Goal: Task Accomplishment & Management: Complete application form

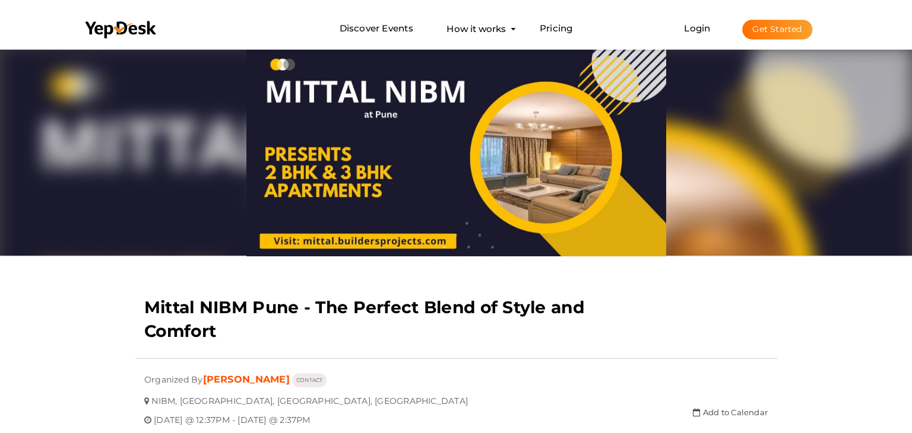
scroll to position [38, 0]
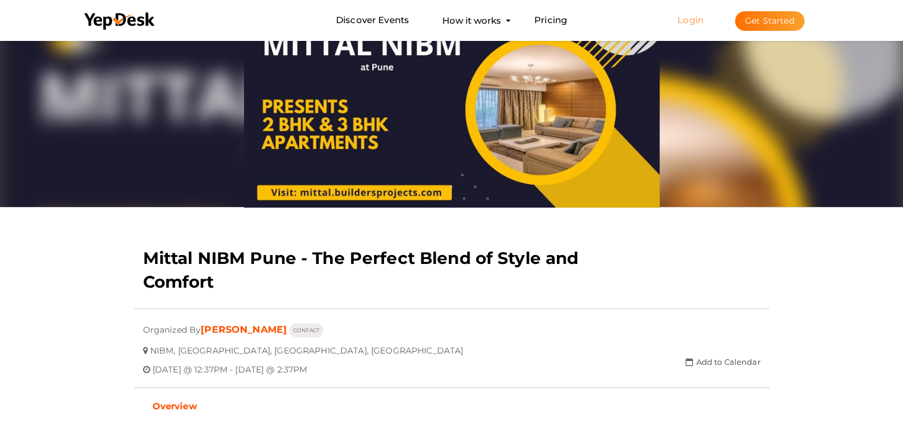
click at [690, 20] on link "Login" at bounding box center [690, 19] width 26 height 11
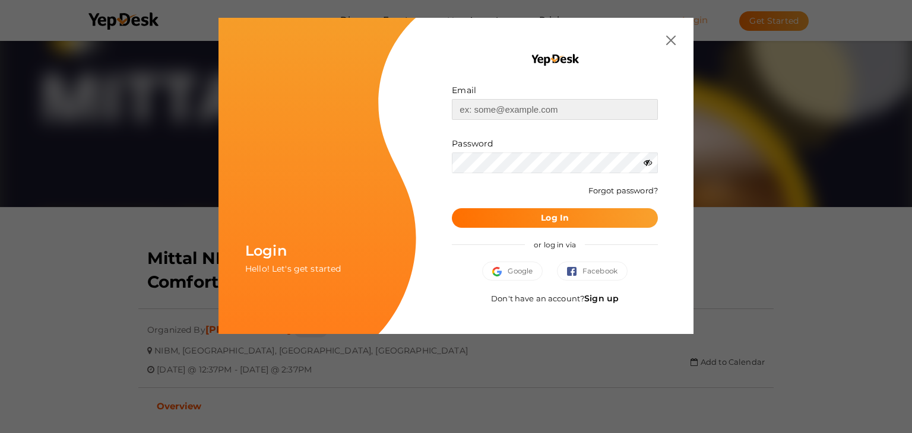
type input "[EMAIL_ADDRESS][PERSON_NAME][DOMAIN_NAME]"
click at [560, 214] on b "Log In" at bounding box center [555, 218] width 28 height 11
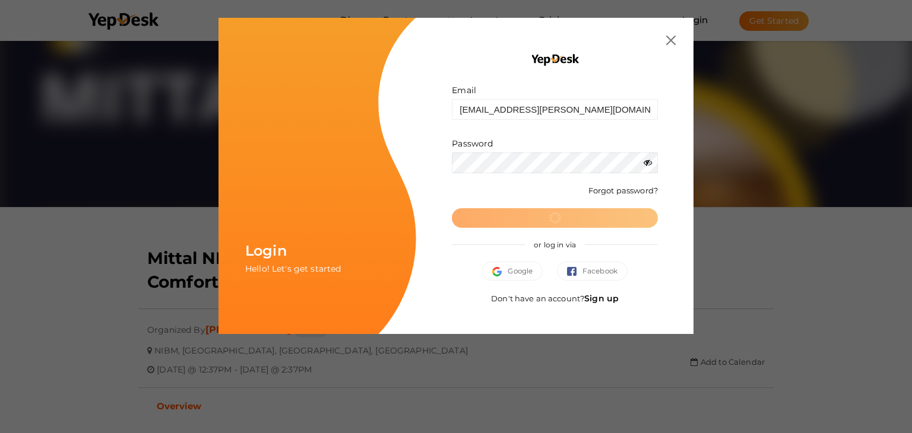
scroll to position [0, 0]
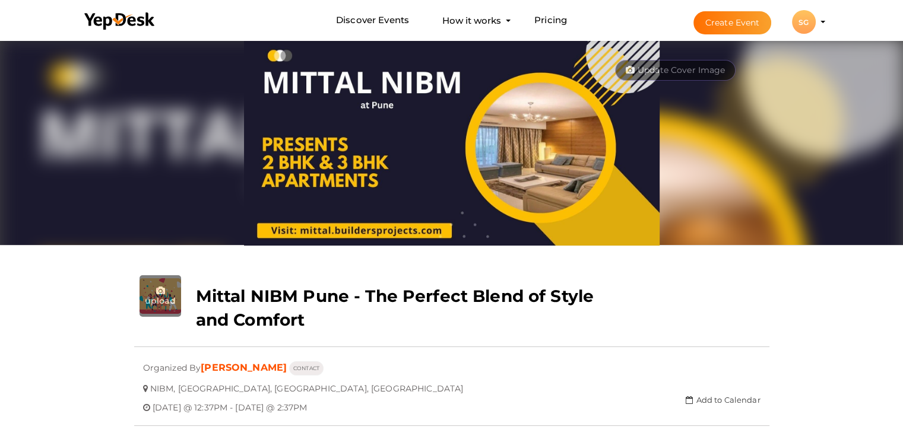
click at [722, 21] on button "Create Event" at bounding box center [732, 22] width 78 height 23
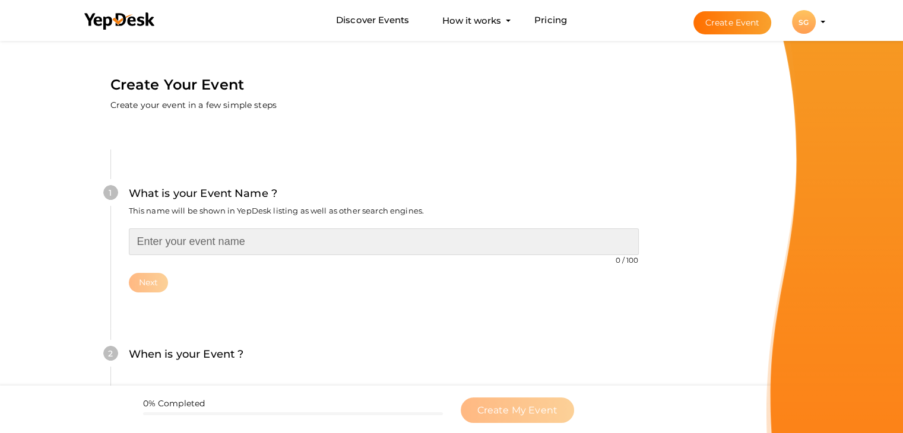
click at [159, 243] on input "text" at bounding box center [384, 242] width 510 height 27
paste input "The Lifestyle You Deserve."
click at [140, 240] on input "The Lifestyle You Deserve" at bounding box center [384, 242] width 510 height 27
paste input "[PERSON_NAME] Punawale Pune -"
type input "[PERSON_NAME] Punawale Pune - The Lifestyle You Deserve"
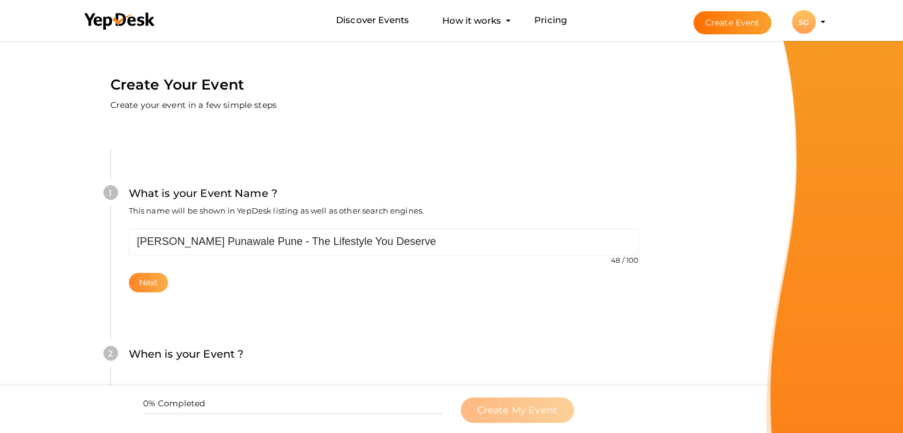
click at [140, 277] on button "Next" at bounding box center [149, 283] width 40 height 20
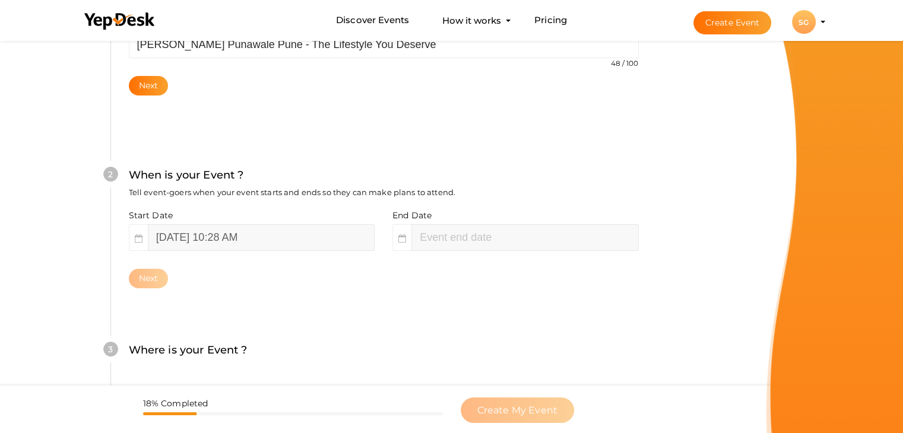
scroll to position [244, 0]
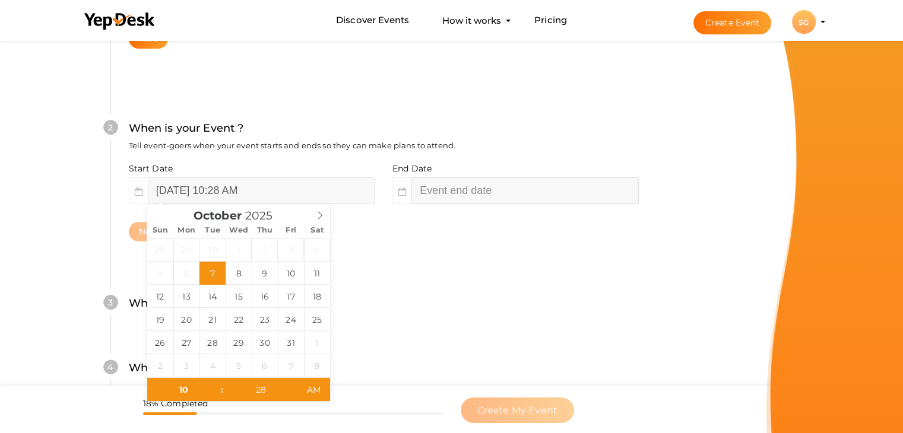
type input "28"
type input "[DATE] 12:28 PM"
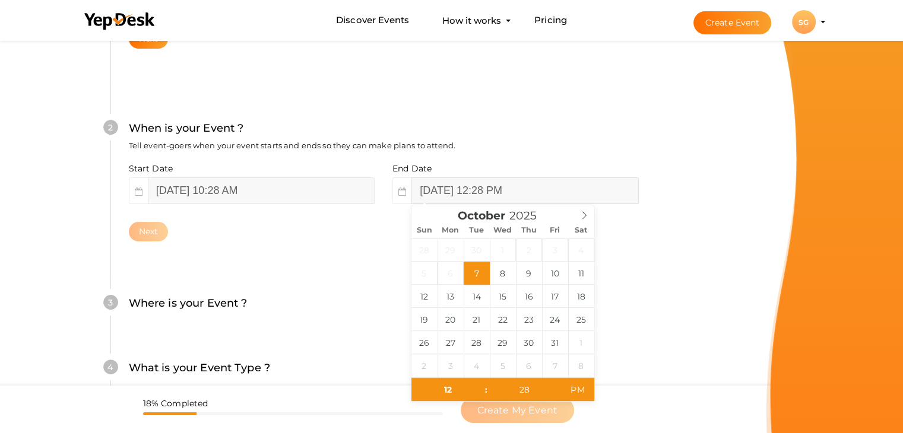
click at [427, 188] on input "[DATE] 12:28 PM" at bounding box center [524, 191] width 227 height 27
click at [582, 214] on icon at bounding box center [584, 215] width 8 height 8
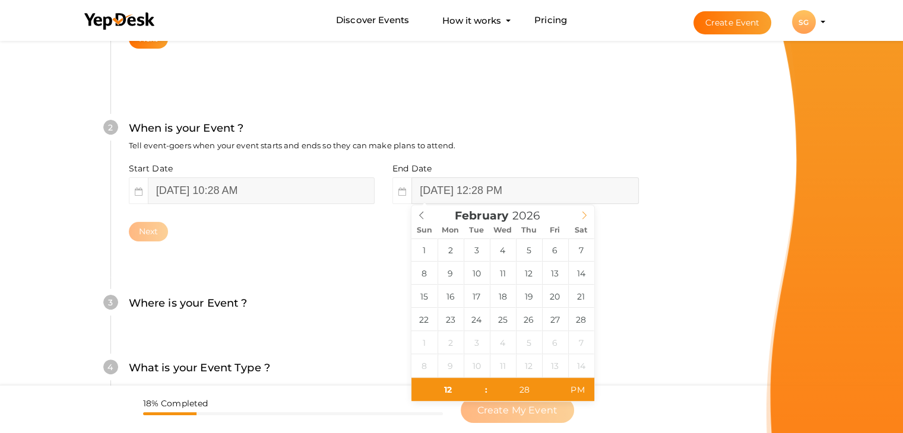
click at [582, 214] on icon at bounding box center [584, 215] width 8 height 8
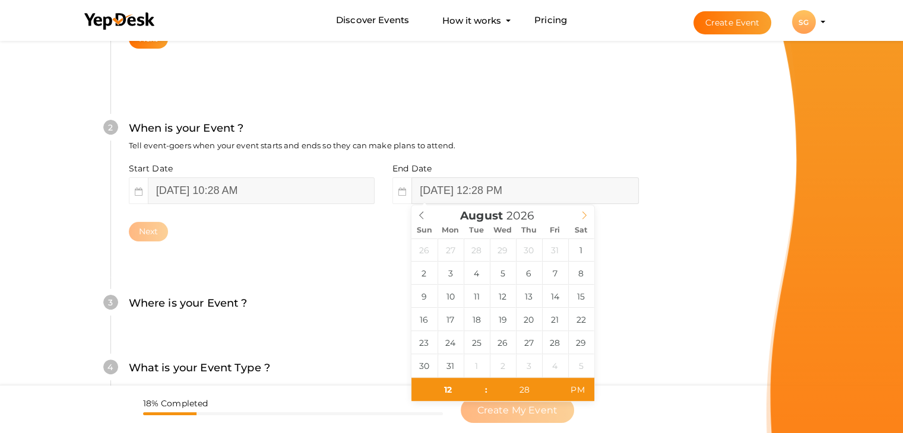
click at [582, 214] on icon at bounding box center [584, 215] width 8 height 8
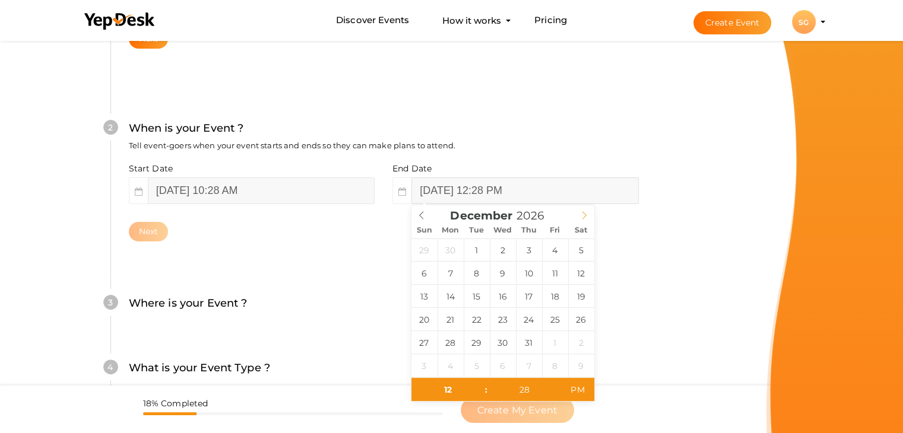
type input "2027"
click at [582, 214] on icon at bounding box center [584, 215] width 8 height 8
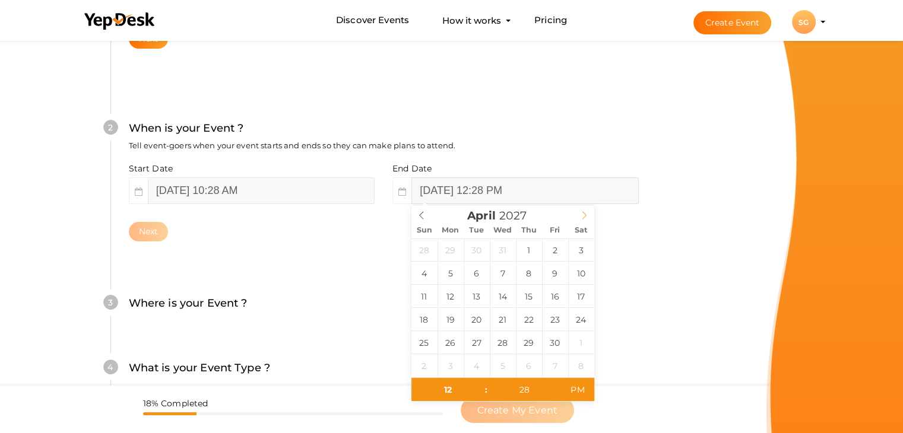
click at [582, 214] on icon at bounding box center [584, 215] width 8 height 8
type input "[DATE] 12:28 PM"
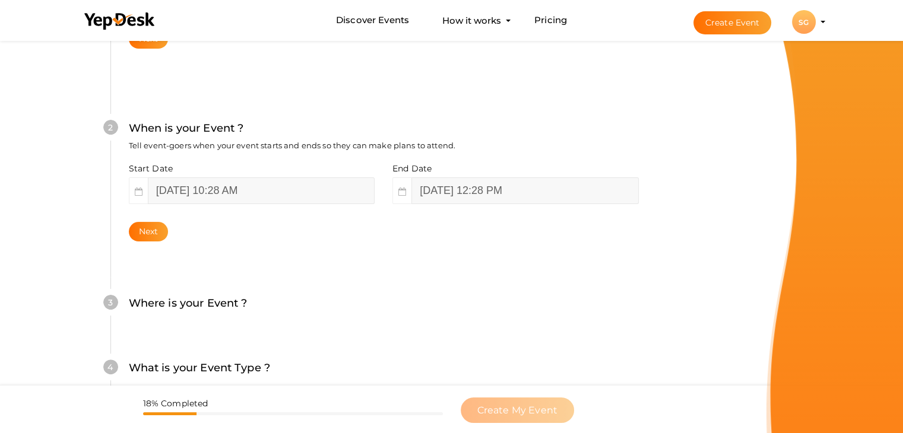
click at [725, 319] on form "Create Your Event Create your event in a few simple steps What is your Event Na…" at bounding box center [383, 226] width 766 height 864
click at [142, 236] on button "Next" at bounding box center [149, 232] width 40 height 20
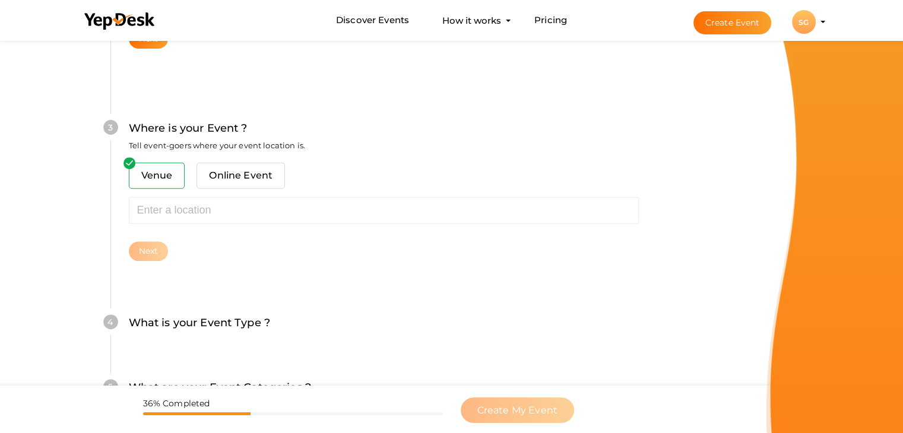
scroll to position [437, 0]
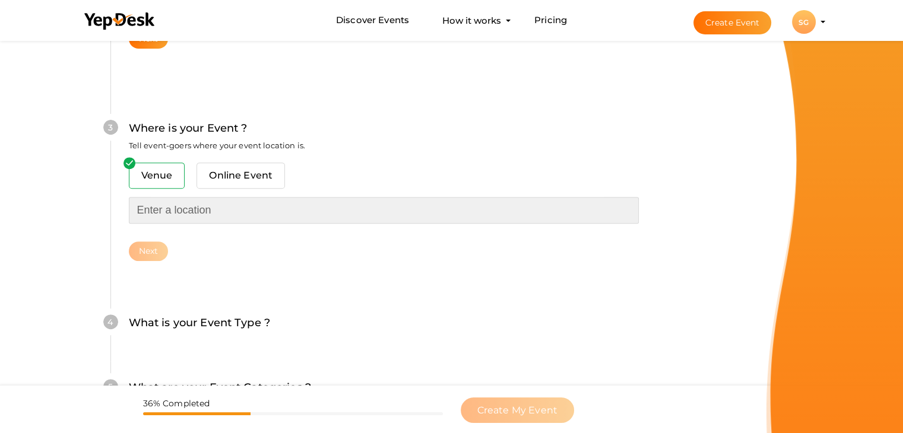
click at [151, 207] on input "text" at bounding box center [384, 210] width 510 height 27
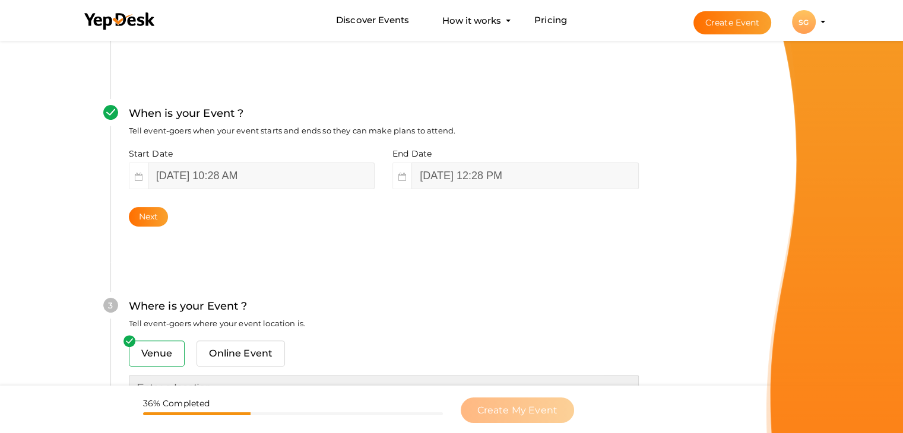
scroll to position [140, 0]
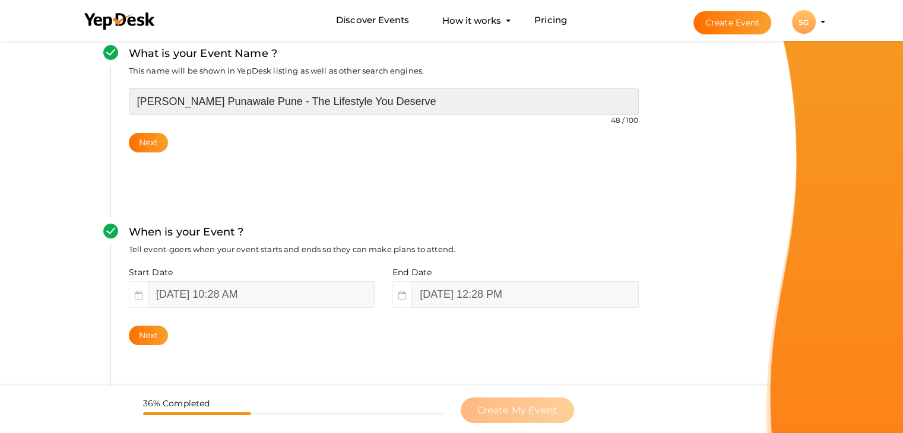
drag, startPoint x: 173, startPoint y: 98, endPoint x: 245, endPoint y: 98, distance: 71.8
click at [245, 98] on input "[PERSON_NAME] Punawale Pune - The Lifestyle You Deserve" at bounding box center [384, 101] width 510 height 27
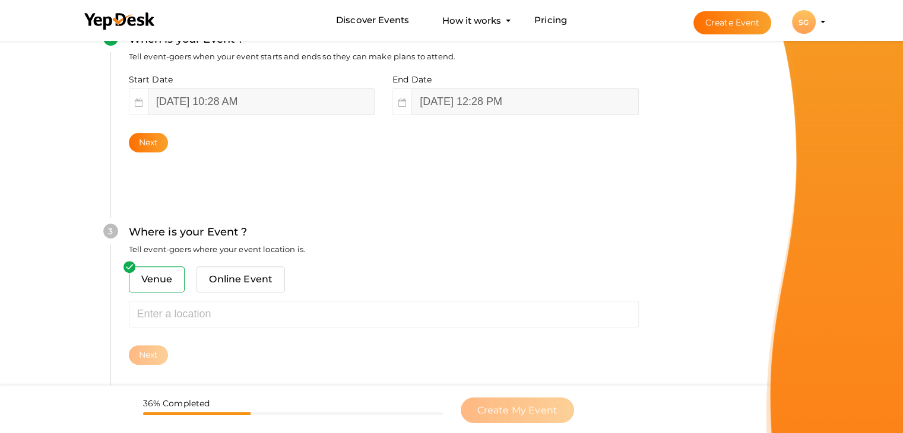
scroll to position [378, 0]
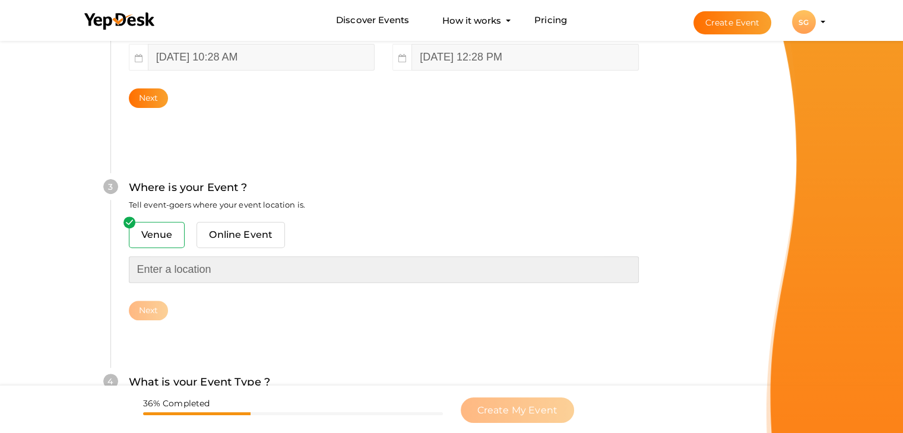
click at [144, 267] on input "text" at bounding box center [384, 269] width 510 height 27
paste input "Punawale Pune"
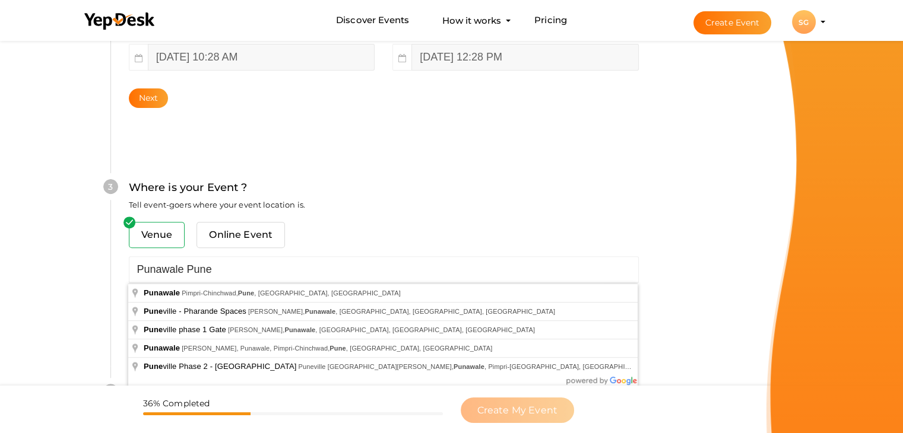
drag, startPoint x: 144, startPoint y: 267, endPoint x: 456, endPoint y: 229, distance: 313.9
click at [456, 229] on div "Venue Online Event" at bounding box center [384, 239] width 510 height 34
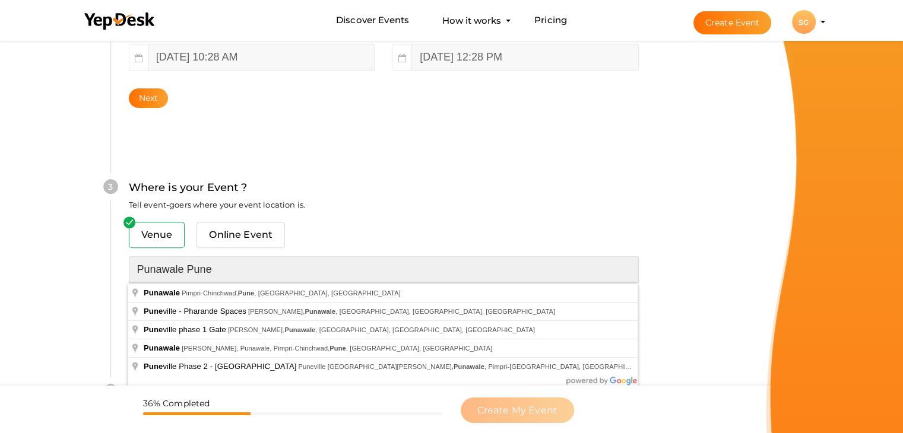
click at [217, 272] on input "Punawale Pune" at bounding box center [384, 269] width 510 height 27
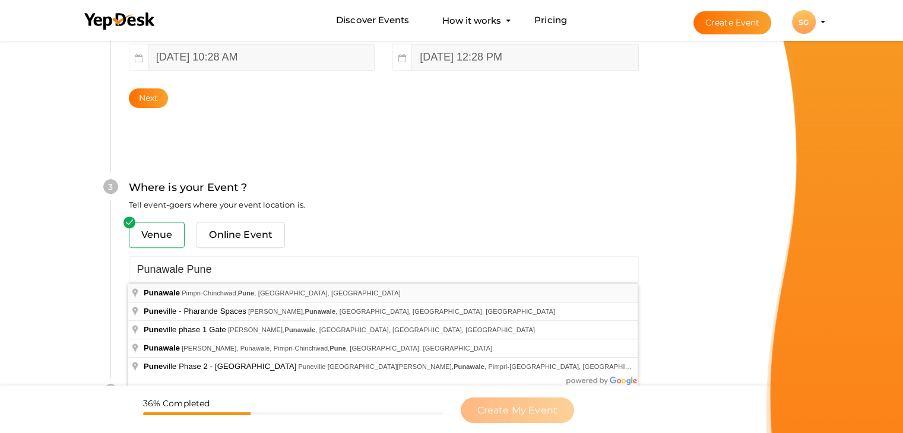
type input "Punawale, Pimpri-[GEOGRAPHIC_DATA], [GEOGRAPHIC_DATA], [GEOGRAPHIC_DATA], [GEOG…"
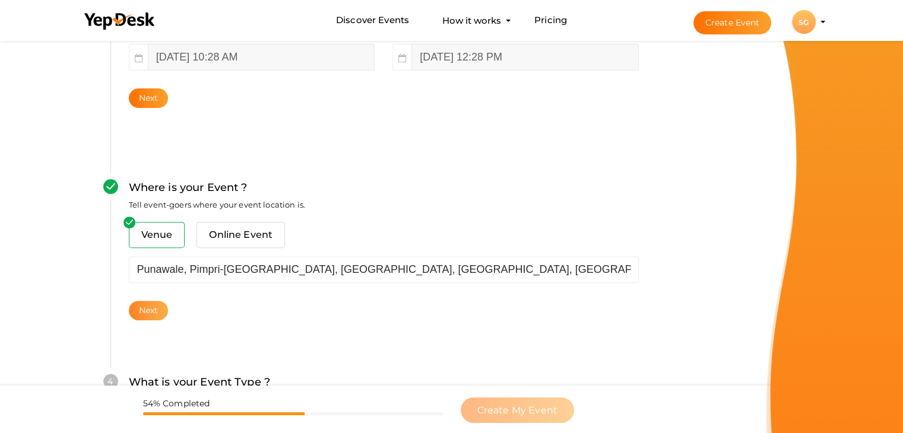
click at [154, 312] on button "Next" at bounding box center [149, 311] width 40 height 20
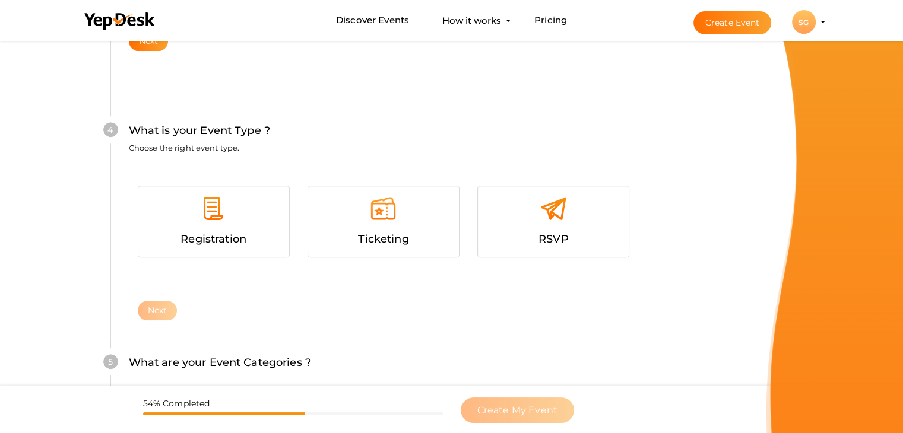
scroll to position [649, 0]
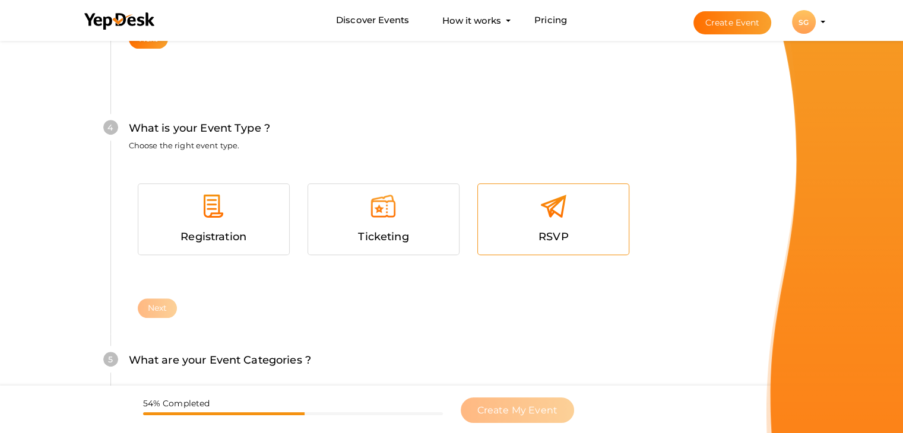
click at [514, 231] on div "RSVP" at bounding box center [553, 237] width 133 height 17
click at [161, 306] on button "Next" at bounding box center [158, 309] width 40 height 20
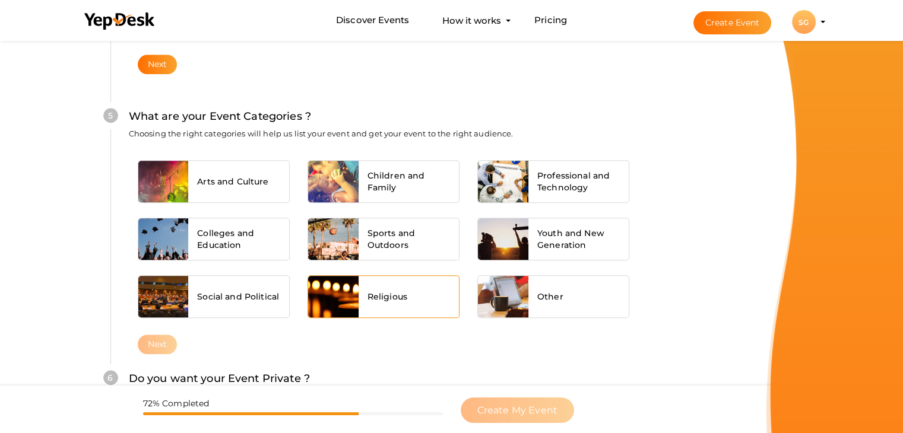
scroll to position [898, 0]
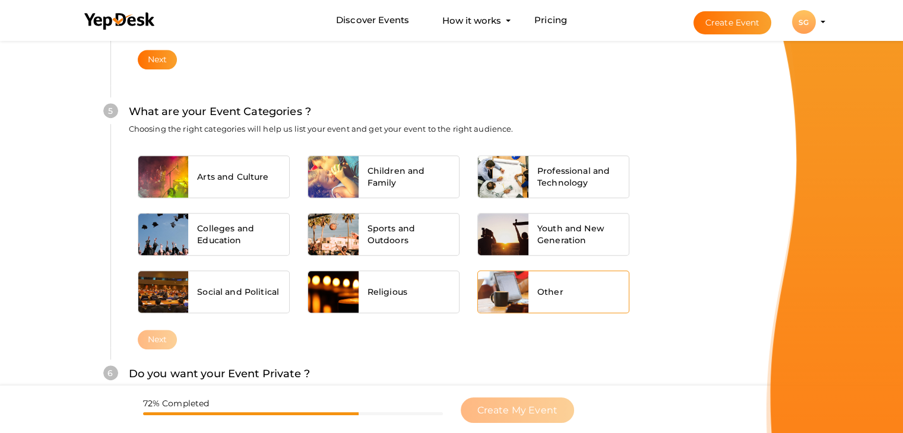
click at [493, 300] on div at bounding box center [503, 292] width 50 height 42
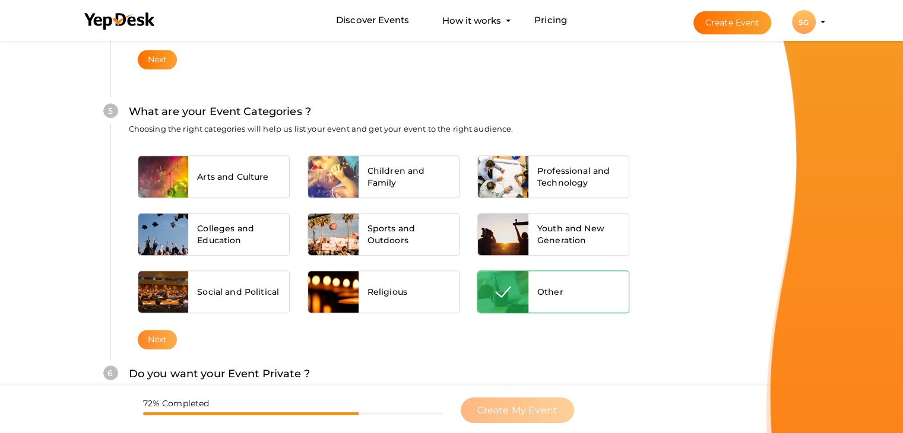
click at [160, 335] on button "Next" at bounding box center [158, 340] width 40 height 20
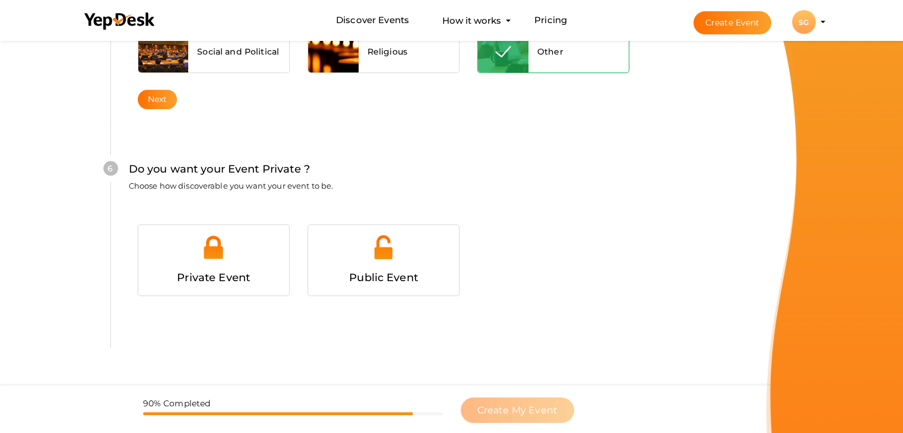
scroll to position [1159, 0]
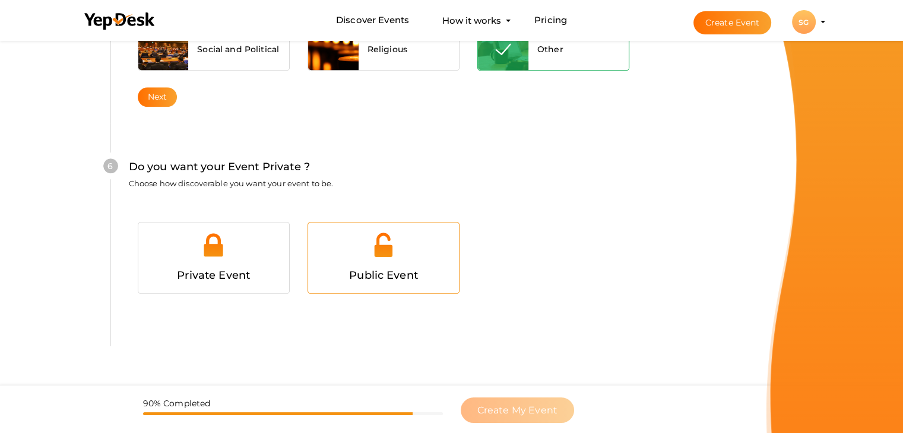
click at [364, 274] on span "Public Event" at bounding box center [383, 275] width 69 height 13
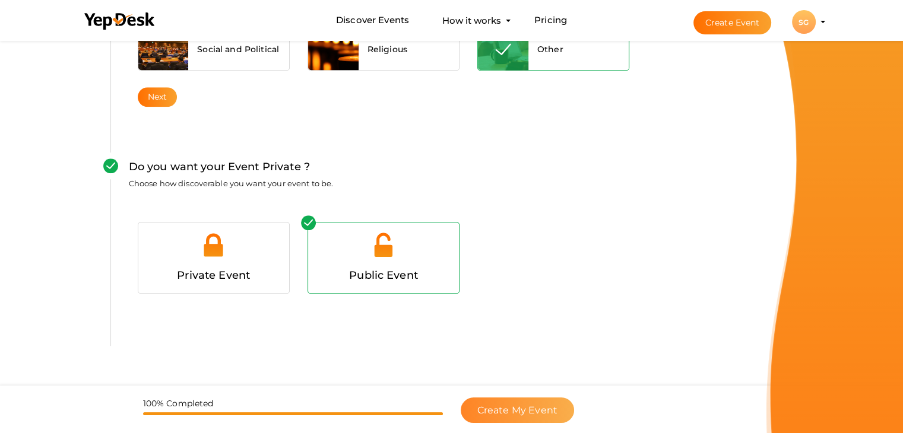
click at [500, 419] on button "Create My Event" at bounding box center [517, 411] width 113 height 26
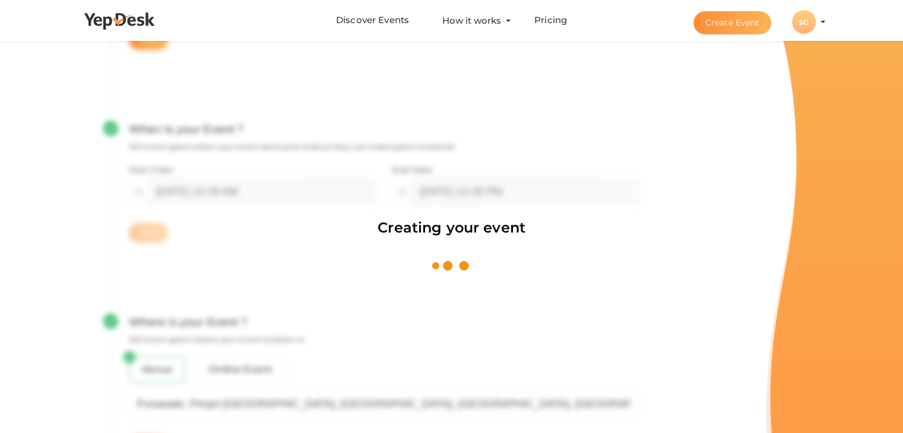
scroll to position [178, 0]
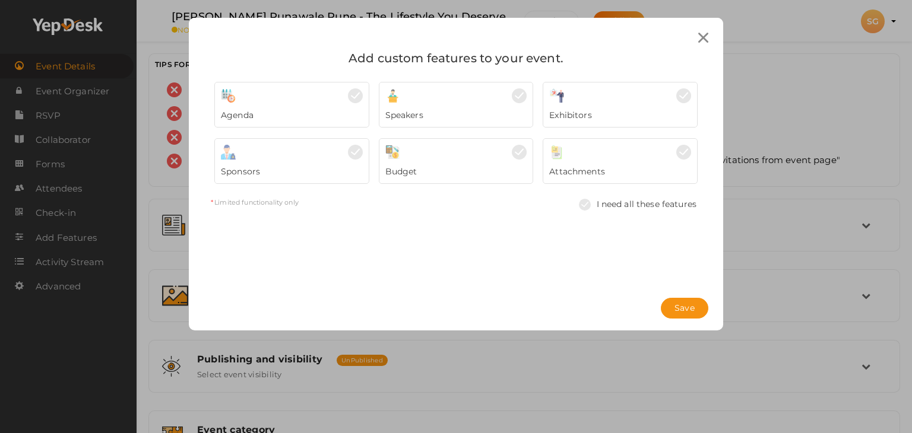
click at [616, 169] on div "Attachments" at bounding box center [620, 169] width 142 height 18
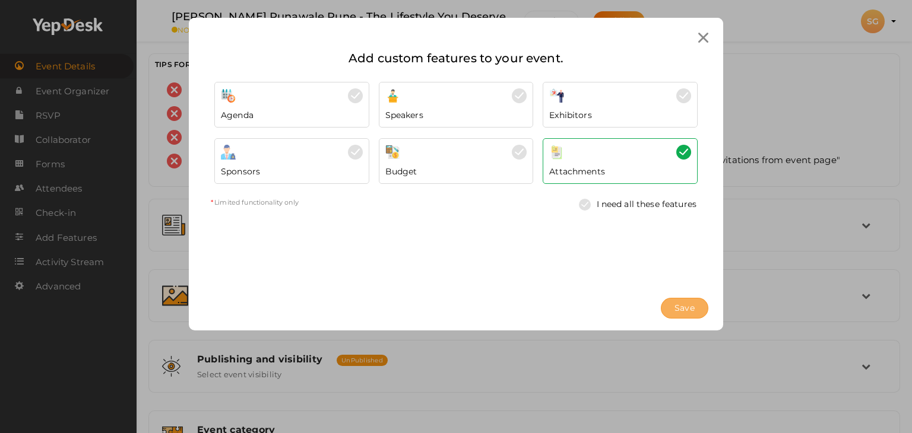
click at [682, 307] on span "Save" at bounding box center [684, 308] width 20 height 12
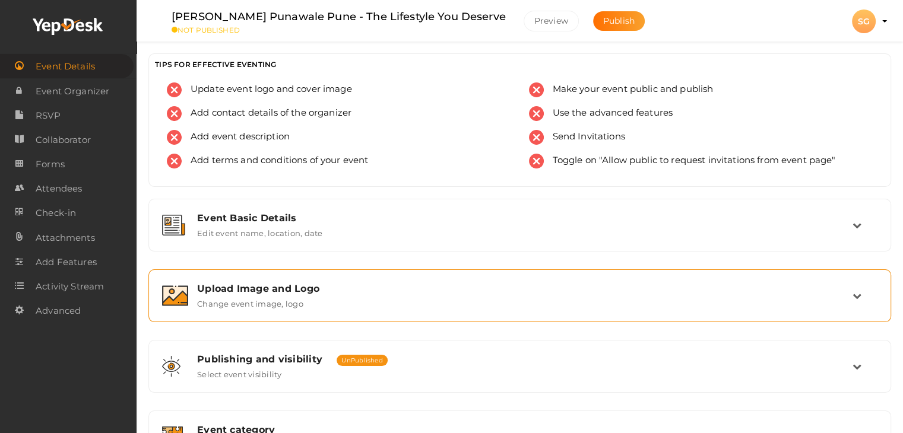
click at [275, 300] on label "Change event image, logo" at bounding box center [250, 301] width 106 height 14
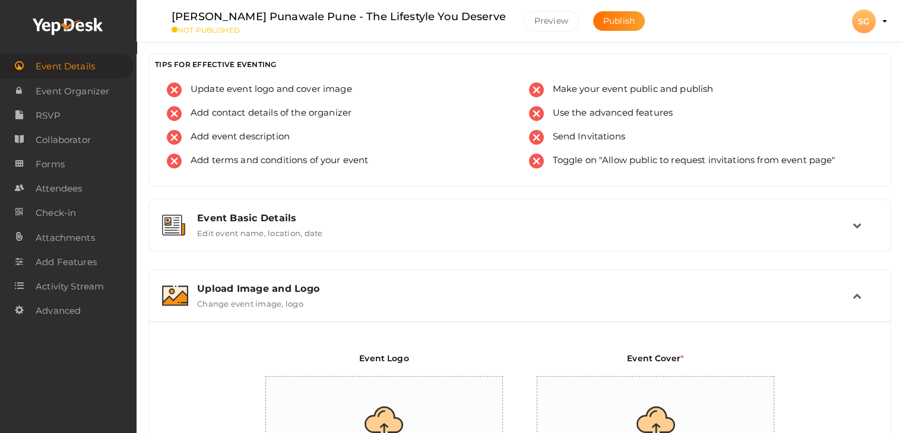
click at [275, 300] on label "Change event image, logo" at bounding box center [250, 301] width 106 height 14
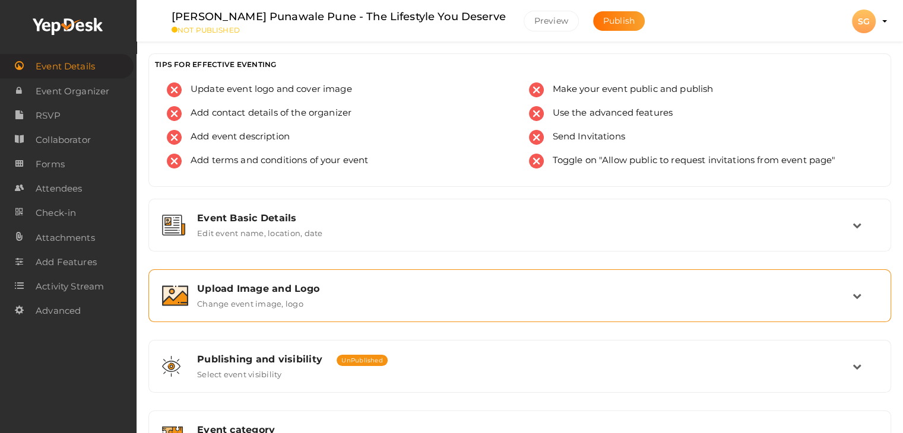
click at [305, 300] on div "Upload Image and Logo Change event image, logo" at bounding box center [520, 296] width 664 height 26
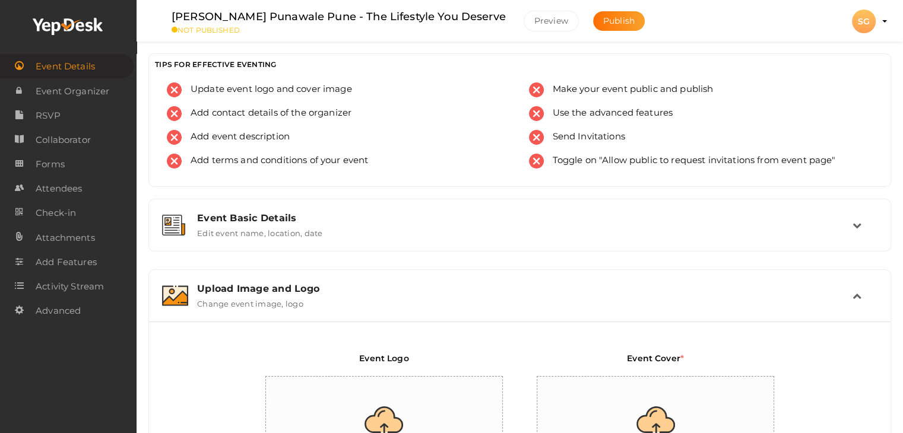
click at [607, 394] on input "file" at bounding box center [655, 429] width 237 height 104
type input "C:\fakepath\5.jpg"
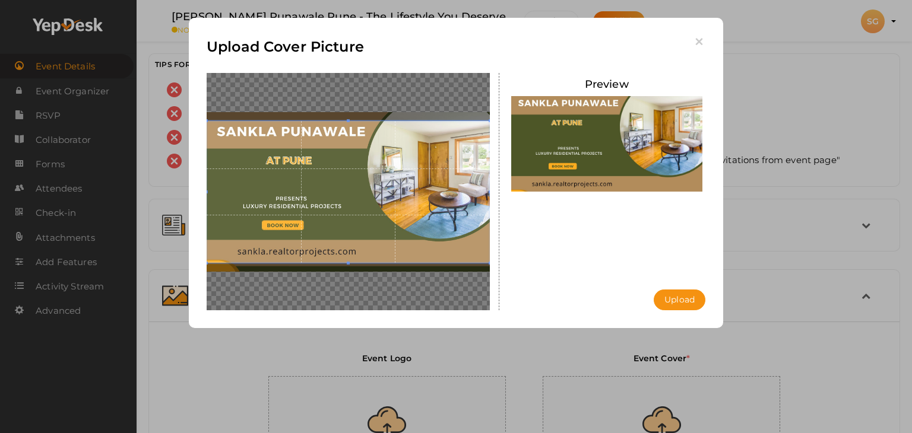
drag, startPoint x: 430, startPoint y: 179, endPoint x: 432, endPoint y: 170, distance: 9.1
click at [432, 170] on span at bounding box center [348, 192] width 283 height 142
click at [671, 302] on button "Upload" at bounding box center [680, 300] width 52 height 21
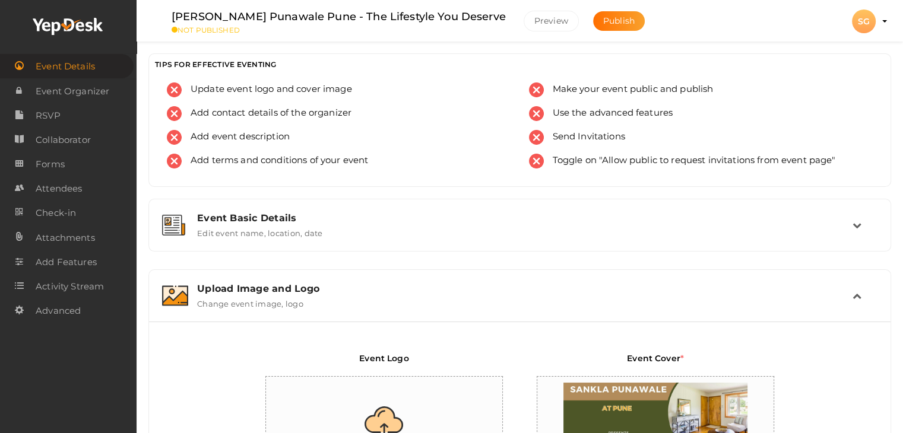
click at [235, 293] on div "Upload Image and Logo" at bounding box center [524, 288] width 655 height 11
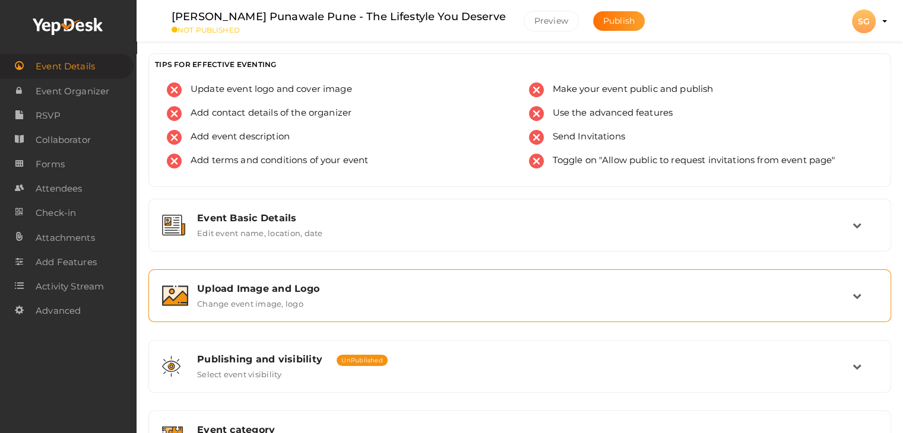
click at [235, 293] on div "Upload Image and Logo" at bounding box center [524, 288] width 655 height 11
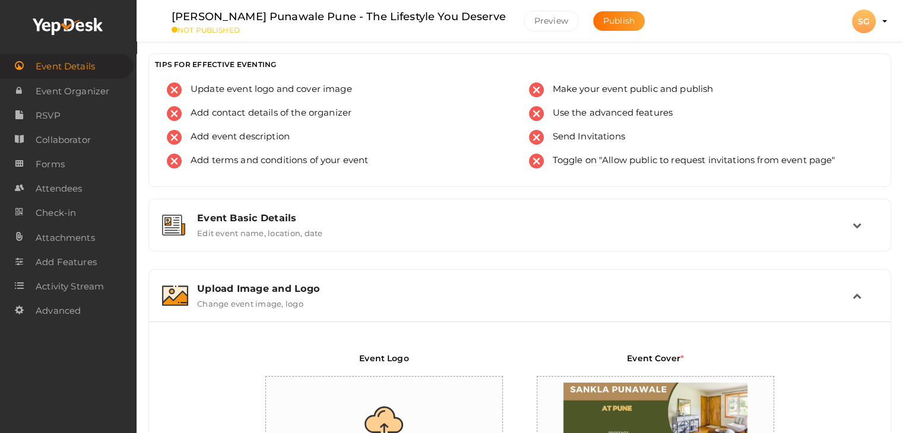
click at [235, 293] on div "Upload Image and Logo" at bounding box center [524, 288] width 655 height 11
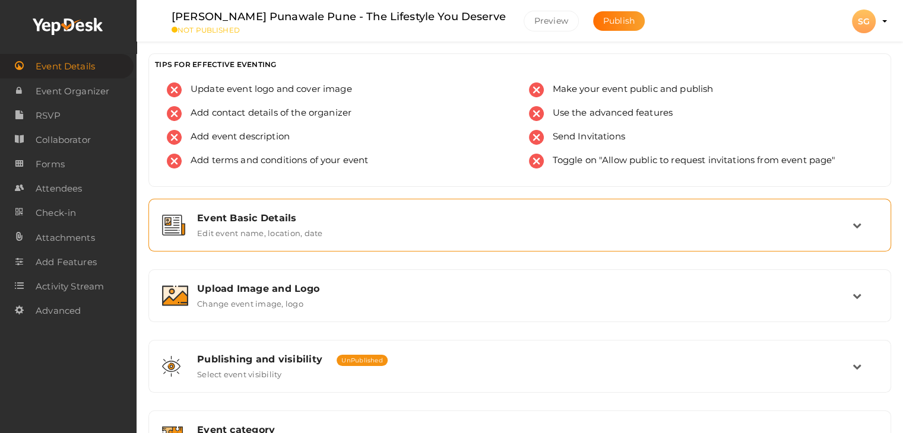
click at [252, 214] on div "Event Basic Details" at bounding box center [524, 218] width 655 height 11
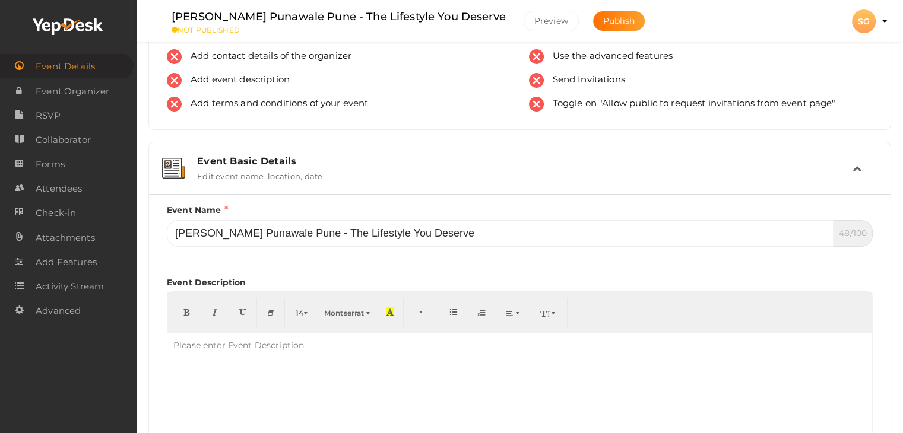
scroll to position [119, 0]
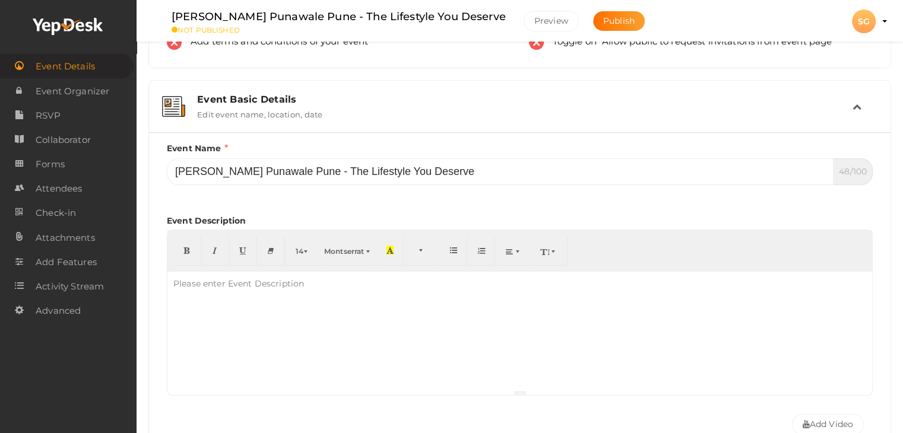
click at [233, 276] on div "Please enter Event Description" at bounding box center [238, 284] width 142 height 24
click at [230, 280] on div "Please enter Event Description" at bounding box center [238, 284] width 142 height 24
click at [226, 281] on div "Please enter Event Description" at bounding box center [238, 284] width 142 height 24
paste div "To enrich screen reader interactions, please activate Accessibility in Grammarl…"
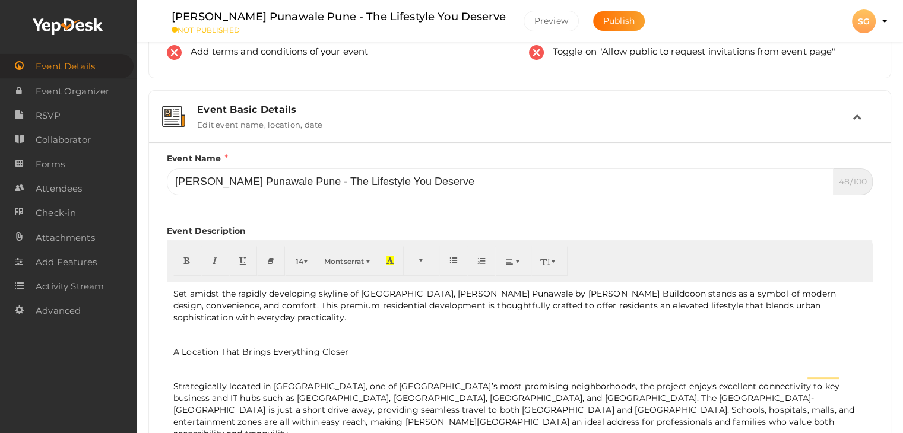
scroll to position [178, 0]
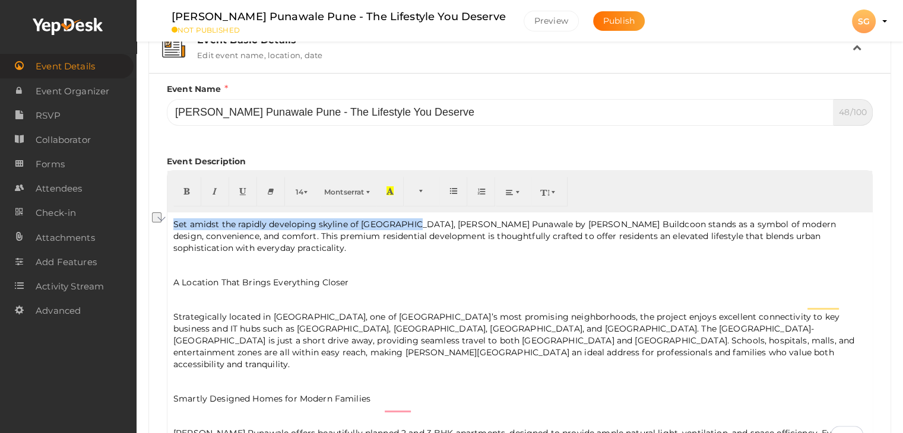
drag, startPoint x: 409, startPoint y: 225, endPoint x: 171, endPoint y: 218, distance: 238.1
click at [171, 218] on div "Set amidst the rapidly developing skyline of [GEOGRAPHIC_DATA], [PERSON_NAME] P…" at bounding box center [519, 331] width 705 height 237
copy p "Set amidst the rapidly developing skyline of [GEOGRAPHIC_DATA],"
click at [174, 218] on p "Set amidst the rapidly developing skyline of [GEOGRAPHIC_DATA], [PERSON_NAME] P…" at bounding box center [519, 236] width 693 height 36
drag, startPoint x: 411, startPoint y: 226, endPoint x: 133, endPoint y: 225, distance: 277.8
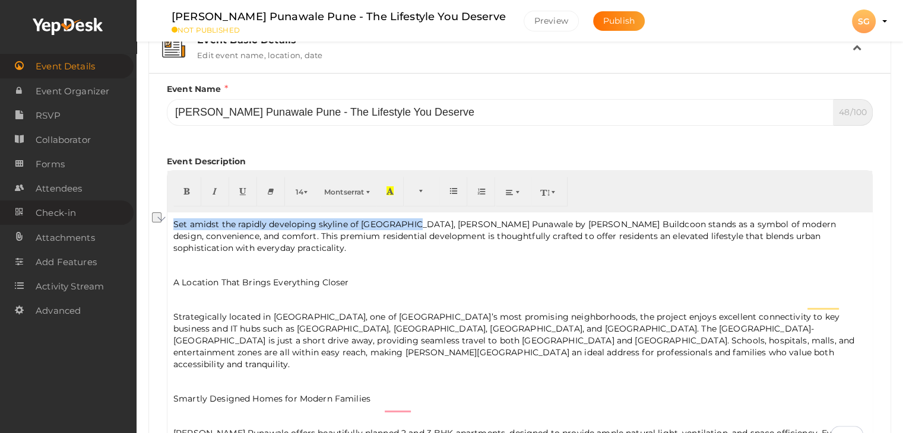
click at [133, 225] on body "Discover Events How it works Powerful Registration / Ticketing Start selling yo…" at bounding box center [451, 38] width 903 height 433
copy p "Set amidst the rapidly developing skyline of [GEOGRAPHIC_DATA],"
drag, startPoint x: 133, startPoint y: 225, endPoint x: 449, endPoint y: 153, distance: 324.0
click at [449, 153] on div "Event Description 14 8 9 10 11 12 14 18 24 36 Montserrat Arial Arial Black Comi…" at bounding box center [520, 303] width 706 height 318
click at [170, 222] on div "Event Basic Details Edit event name, location, date Event Name [PERSON_NAME] Pu…" at bounding box center [519, 426] width 743 height 811
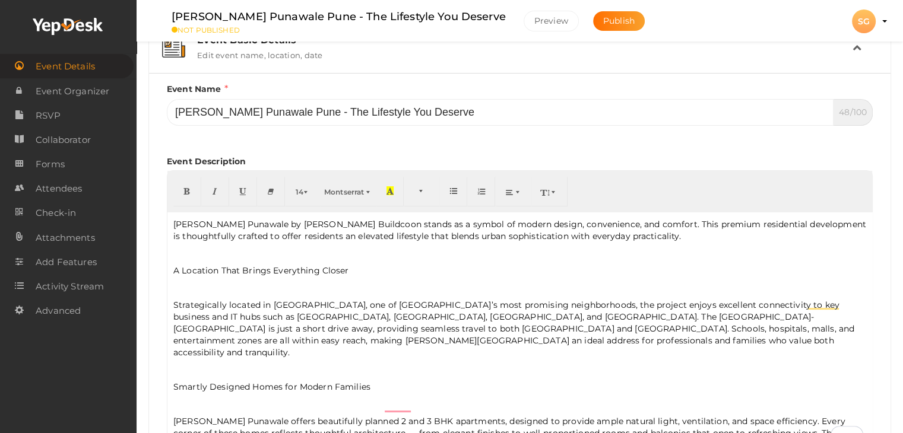
click at [232, 224] on p "[PERSON_NAME] Punawale by [PERSON_NAME] Buildcoon stands as a symbol of modern …" at bounding box center [519, 230] width 693 height 24
click at [242, 226] on p "[PERSON_NAME] Punawale by [PERSON_NAME] Buildcoon stands as a symbol of modern …" at bounding box center [519, 230] width 693 height 24
click at [245, 226] on p "[PERSON_NAME] Punawale by [PERSON_NAME] Buildcoon stands as a symbol of modern …" at bounding box center [519, 230] width 693 height 24
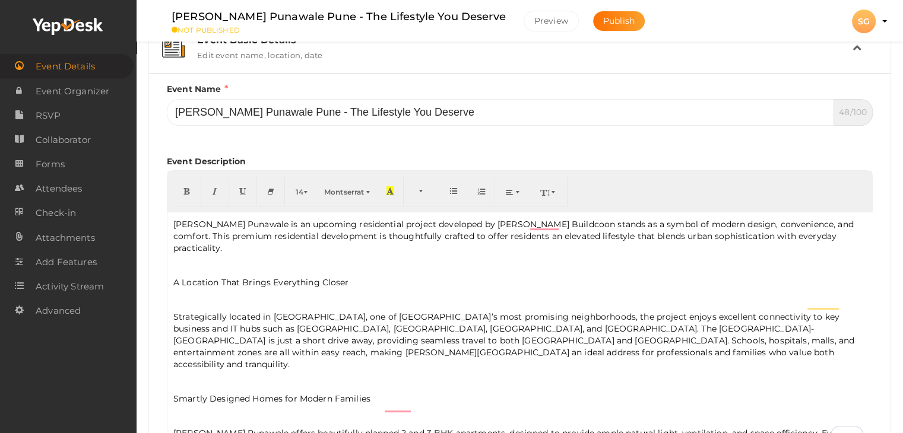
click at [278, 294] on p "To enrich screen reader interactions, please activate Accessibility in Grammarl…" at bounding box center [519, 299] width 693 height 11
click at [278, 275] on div "[PERSON_NAME] Punawale is an upcoming residential project developed by [PERSON_…" at bounding box center [519, 331] width 705 height 237
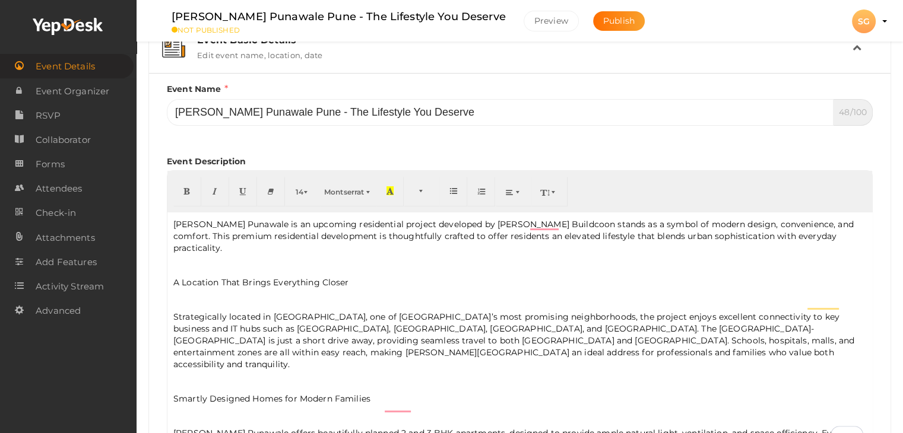
click at [230, 262] on div "[PERSON_NAME] Punawale is an upcoming residential project developed by [PERSON_…" at bounding box center [519, 331] width 705 height 237
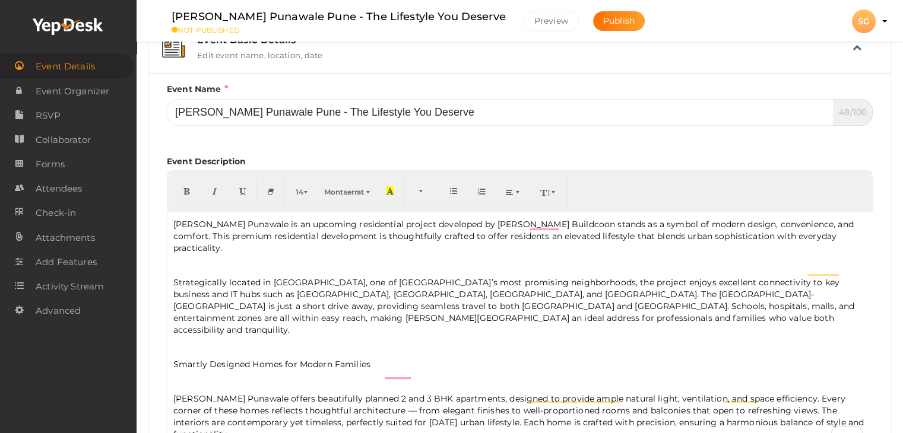
click at [173, 277] on p "Strategically located in [GEOGRAPHIC_DATA], one of [GEOGRAPHIC_DATA]’s most pro…" at bounding box center [519, 306] width 693 height 59
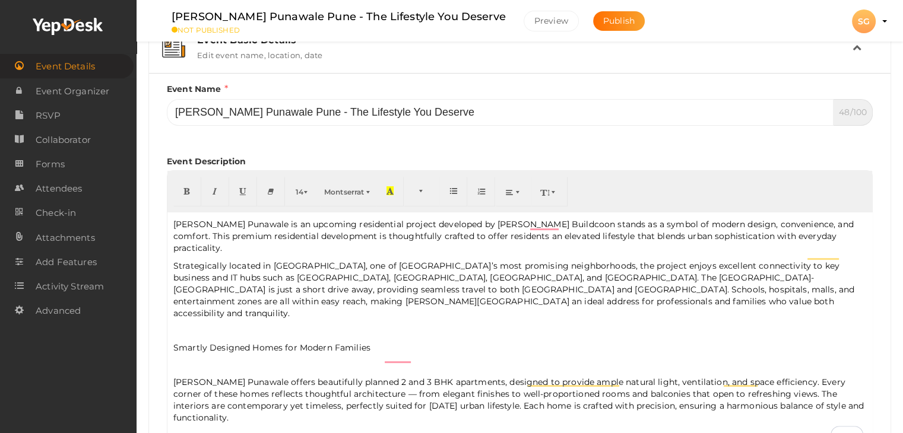
click at [223, 342] on p "Smartly Designed Homes for Modern Families" at bounding box center [519, 348] width 693 height 12
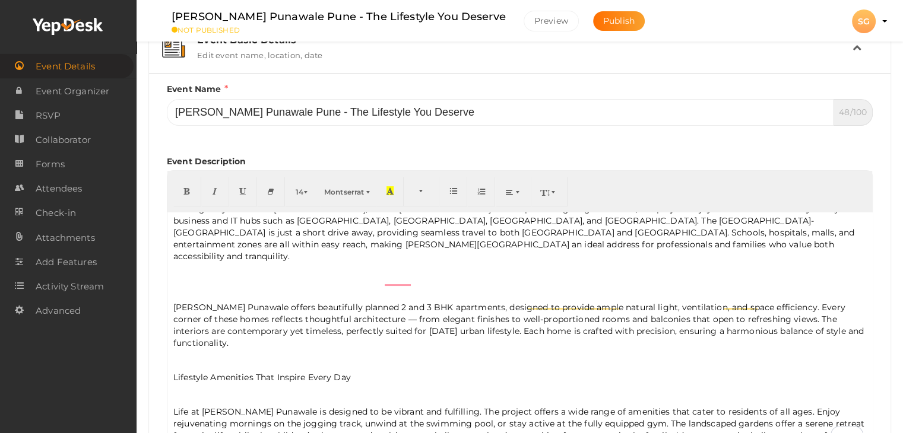
scroll to position [59, 0]
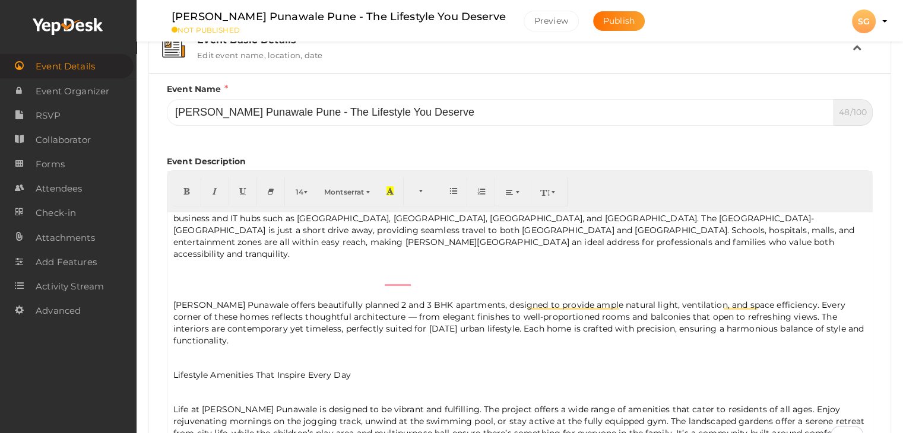
click at [169, 277] on div "[PERSON_NAME] Punawale is an upcoming residential project developed by [PERSON_…" at bounding box center [519, 331] width 705 height 237
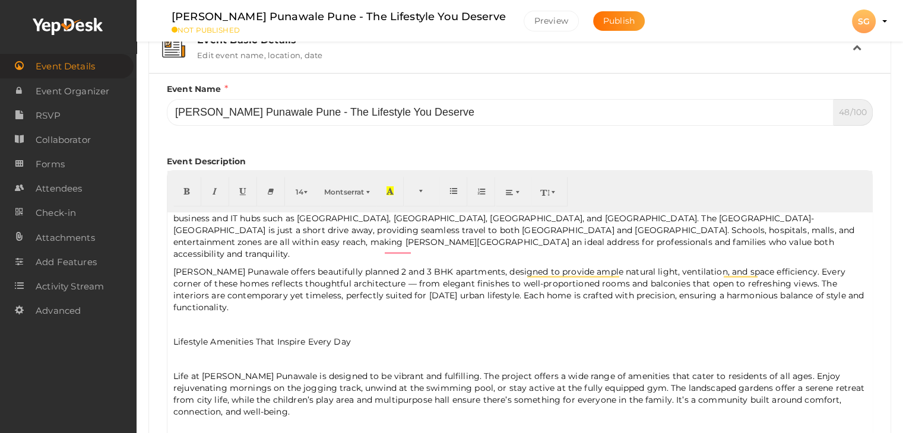
click at [199, 336] on p "Lifestyle Amenities That Inspire Every Day" at bounding box center [519, 342] width 693 height 12
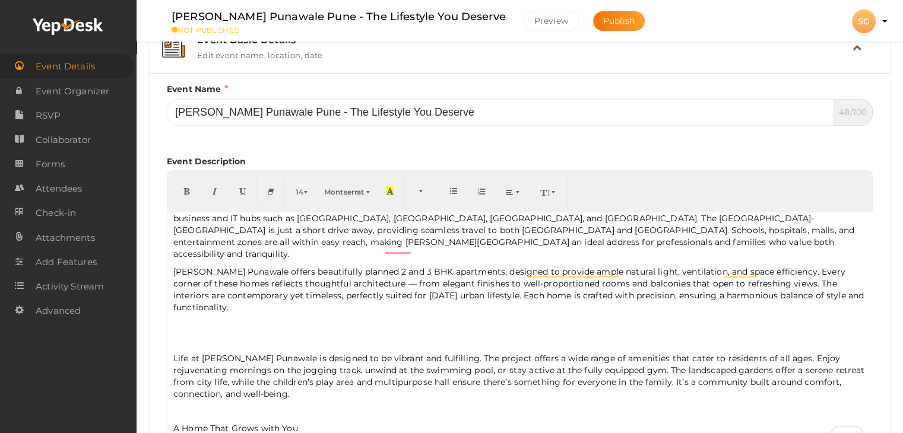
click at [198, 336] on p "To enrich screen reader interactions, please activate Accessibility in Grammarl…" at bounding box center [519, 341] width 693 height 11
click at [173, 353] on p "Life at [PERSON_NAME] Punawale is designed to be vibrant and fulfilling. The pr…" at bounding box center [519, 376] width 693 height 47
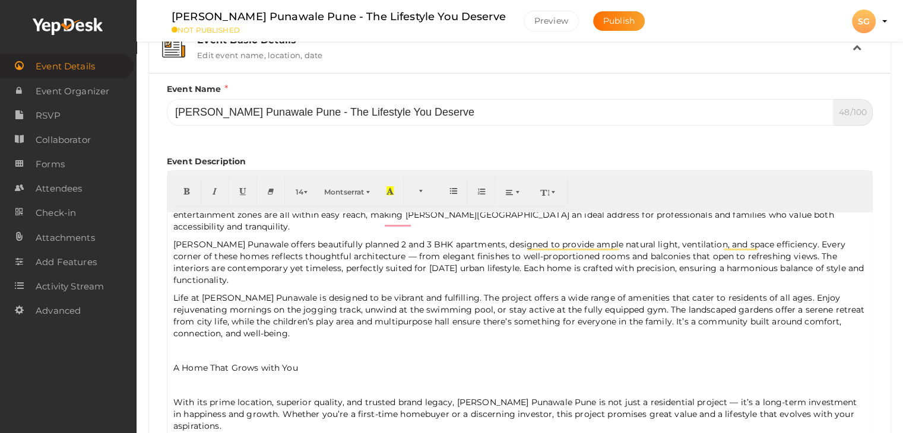
scroll to position [101, 0]
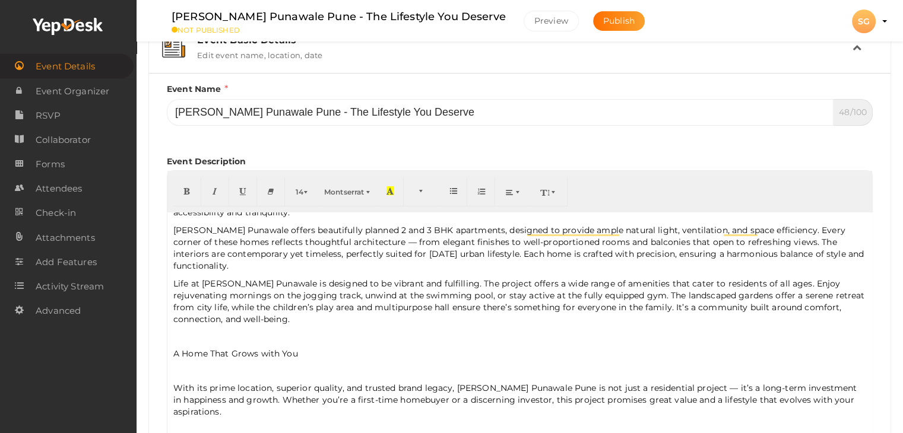
click at [213, 331] on p "To enrich screen reader interactions, please activate Accessibility in Grammarl…" at bounding box center [519, 336] width 693 height 11
click at [206, 321] on div "[PERSON_NAME] Punawale is an upcoming residential project developed by [PERSON_…" at bounding box center [519, 331] width 705 height 237
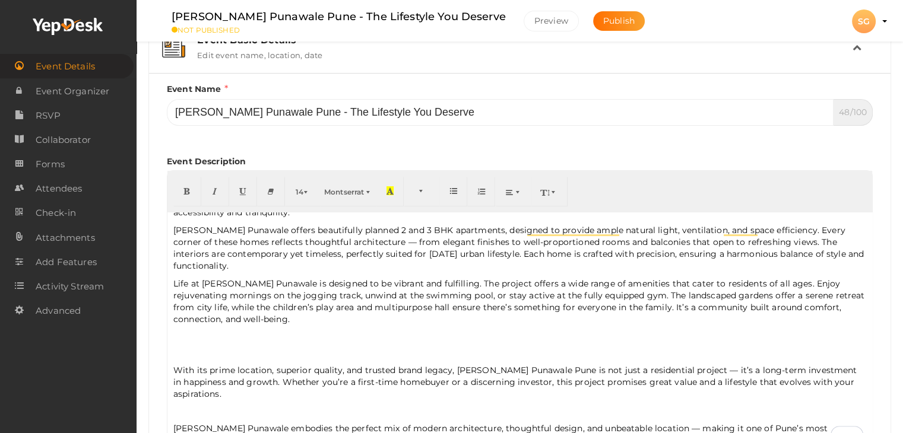
scroll to position [195, 0]
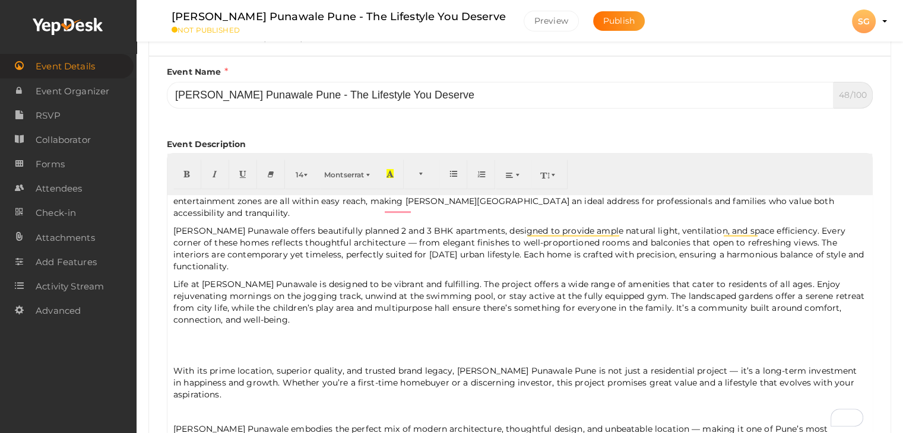
click at [178, 320] on div "[PERSON_NAME] Punawale is an upcoming residential project developed by [PERSON_…" at bounding box center [519, 313] width 705 height 237
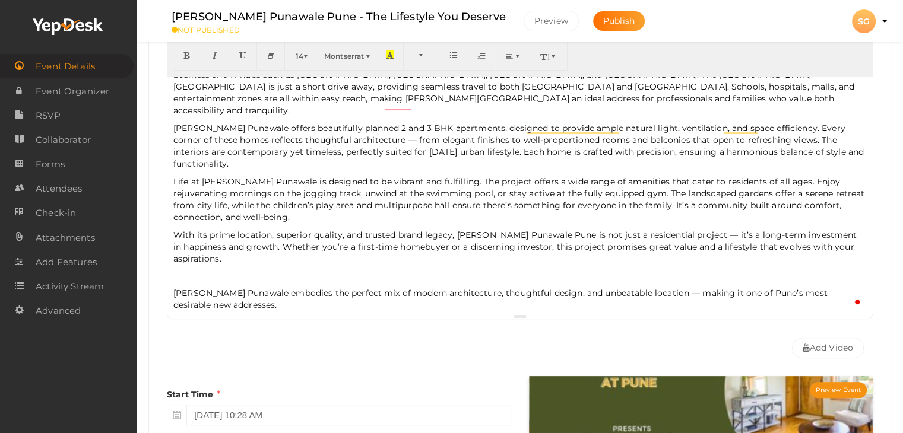
scroll to position [52, 0]
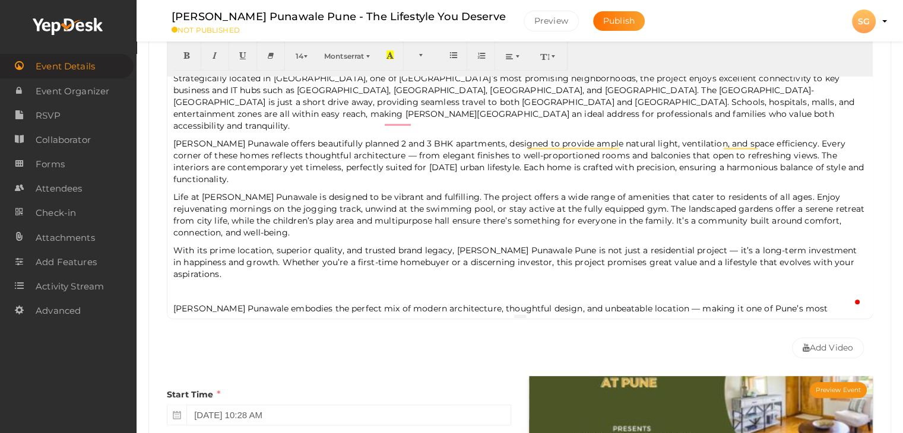
click at [183, 303] on p "[PERSON_NAME] Punawale embodies the perfect mix of modern architecture, thought…" at bounding box center [519, 315] width 693 height 24
click at [178, 286] on p "To enrich screen reader interactions, please activate Accessibility in Grammarl…" at bounding box center [519, 291] width 693 height 11
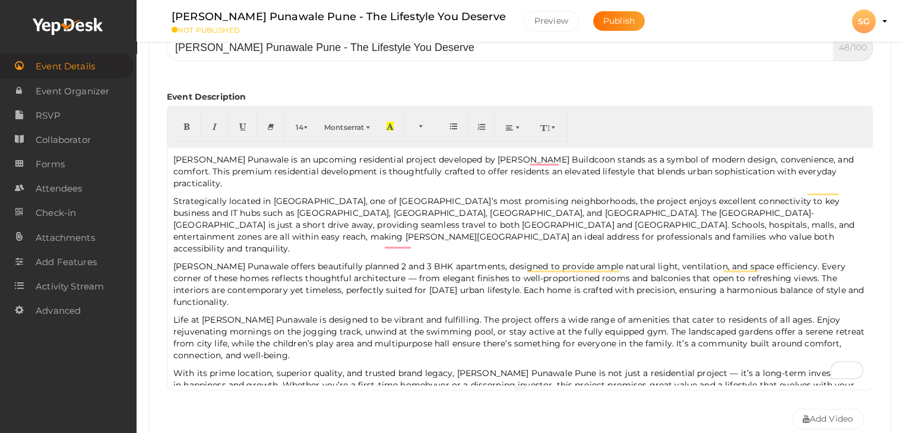
scroll to position [195, 0]
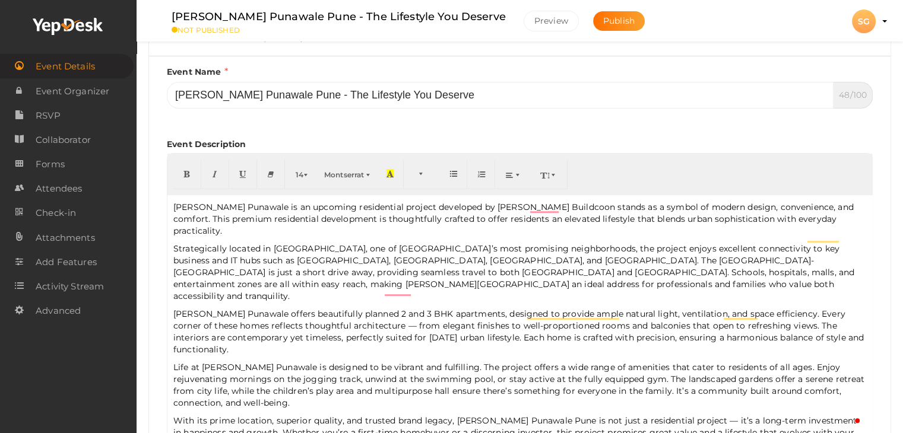
click at [202, 309] on span "[PERSON_NAME] Punawale offers beautifully planned 2 and 3 BHK apartments, desig…" at bounding box center [518, 332] width 690 height 46
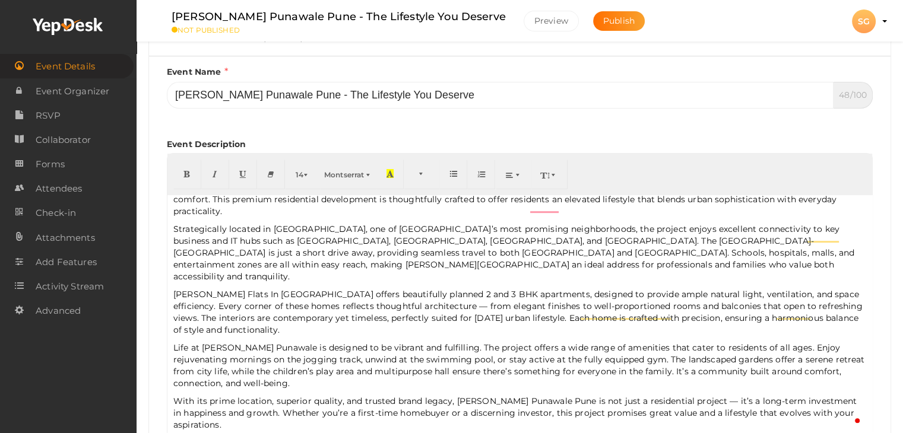
scroll to position [0, 0]
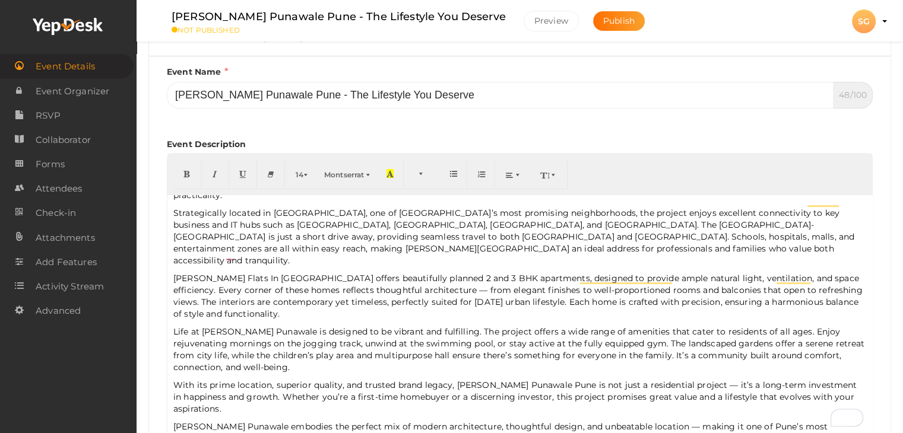
click at [230, 327] on span "Life at [PERSON_NAME] Punawale is designed to be vibrant and fulfilling. The pr…" at bounding box center [518, 350] width 691 height 46
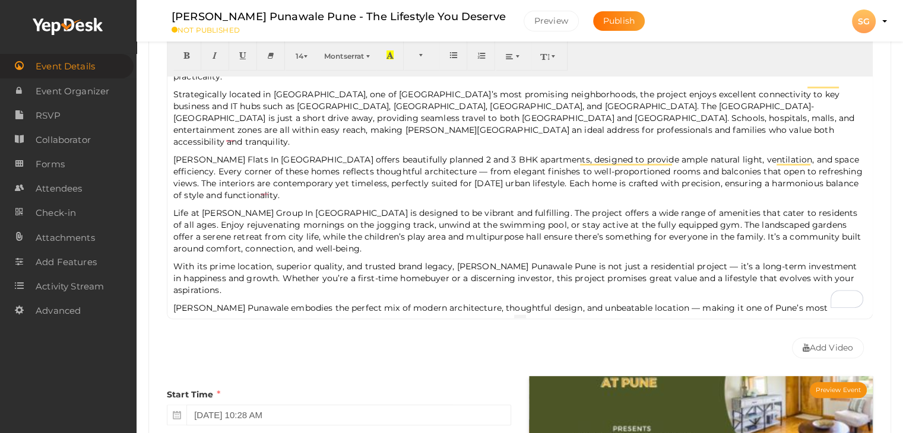
click at [316, 319] on div "Event Description 14 8 9 10 11 12 14 18 24 36 Montserrat Arial Arial Black Comi…" at bounding box center [520, 167] width 706 height 318
click at [251, 302] on p "[PERSON_NAME] Punawale embodies the perfect mix of modern architecture, thought…" at bounding box center [519, 314] width 693 height 24
click at [254, 302] on p "[PERSON_NAME] Punawale embodies the perfect mix of modern architecture, thought…" at bounding box center [519, 314] width 693 height 24
click at [249, 302] on p "[PERSON_NAME] Punawale embodies the perfect mix of modern architecture, thought…" at bounding box center [519, 314] width 693 height 24
click at [261, 302] on p "[PERSON_NAME] Punawale Pune embodies the perfect mix of modern architecture, th…" at bounding box center [519, 314] width 693 height 24
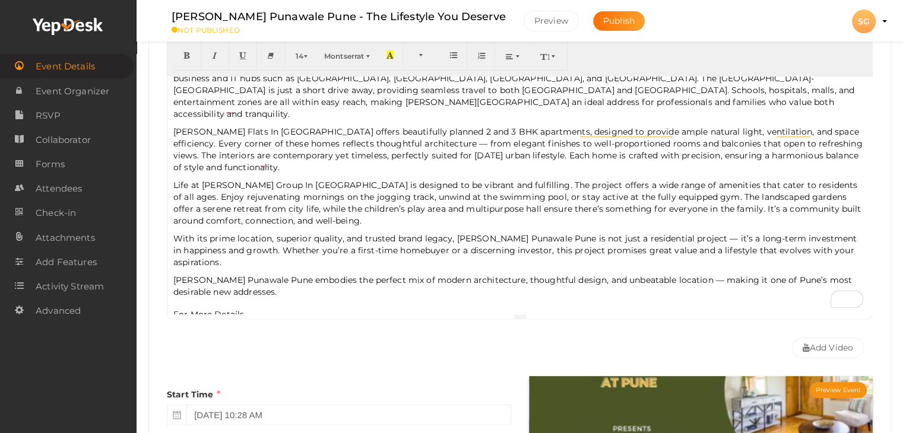
click at [204, 327] on p "Visit Us:" at bounding box center [519, 333] width 693 height 12
click at [216, 327] on p "Visit Us :" at bounding box center [519, 333] width 693 height 12
drag, startPoint x: 271, startPoint y: 258, endPoint x: 166, endPoint y: 246, distance: 105.8
click at [166, 246] on div "Event Name [PERSON_NAME] Punawale Pune - The Lifestyle You Deserve 48/100 Inval…" at bounding box center [520, 156] width 724 height 418
copy p "[PERSON_NAME] Punawale Pune"
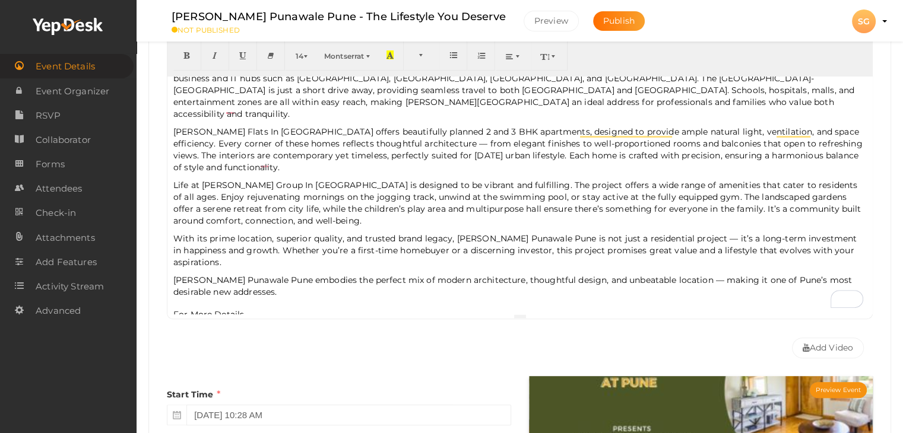
click at [211, 327] on p "Visit Us :" at bounding box center [519, 333] width 693 height 12
click at [234, 327] on p "Visit Us : [PERSON_NAME] Punawale Pune" at bounding box center [519, 333] width 693 height 12
click at [240, 327] on p "Visit Us : [PERSON_NAME] Punawale Pune" at bounding box center [519, 333] width 693 height 12
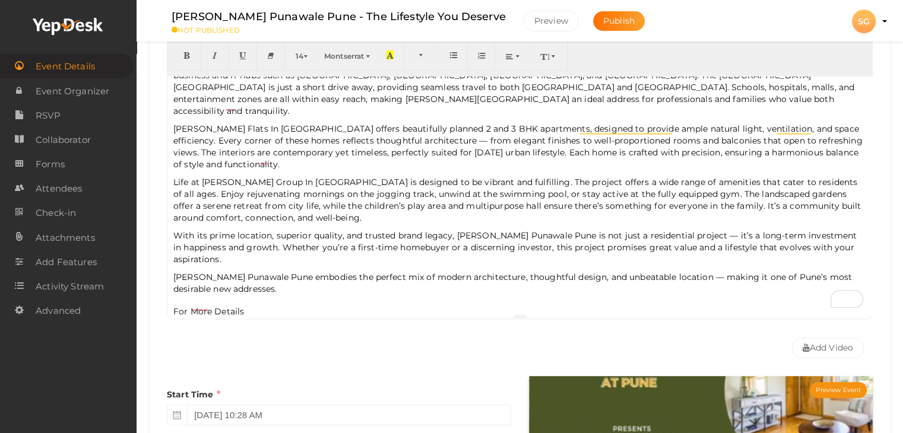
drag, startPoint x: 330, startPoint y: 302, endPoint x: 210, endPoint y: 302, distance: 120.5
click at [210, 324] on p "Visit Us : [PERSON_NAME] In [GEOGRAPHIC_DATA] Pune" at bounding box center [519, 330] width 693 height 12
type input "[PERSON_NAME] In Punawale Pune"
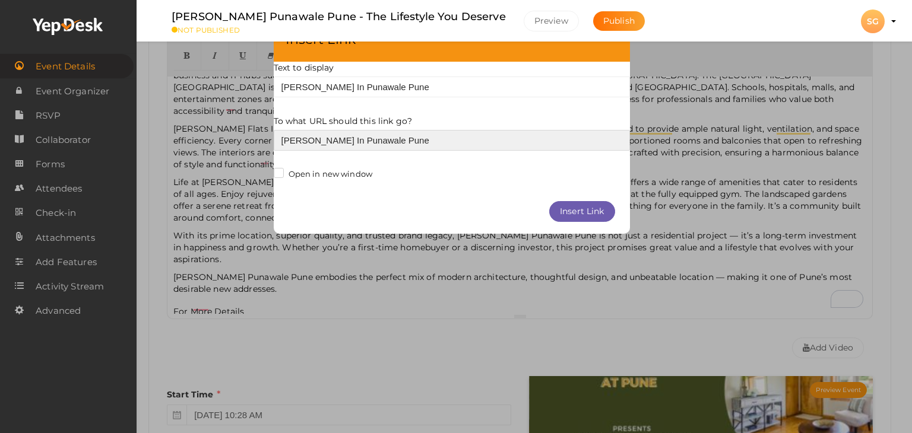
click at [313, 142] on input "[PERSON_NAME] In Punawale Pune" at bounding box center [452, 140] width 356 height 21
paste input "[URL][PERSON_NAME][DOMAIN_NAME][PERSON_NAME]"
type input "[URL][PERSON_NAME][DOMAIN_NAME][PERSON_NAME]"
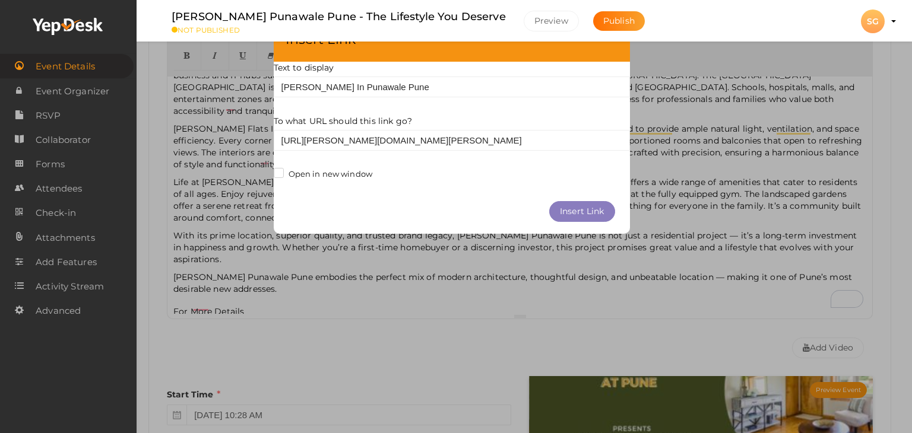
click at [590, 213] on button "Insert Link" at bounding box center [582, 211] width 66 height 21
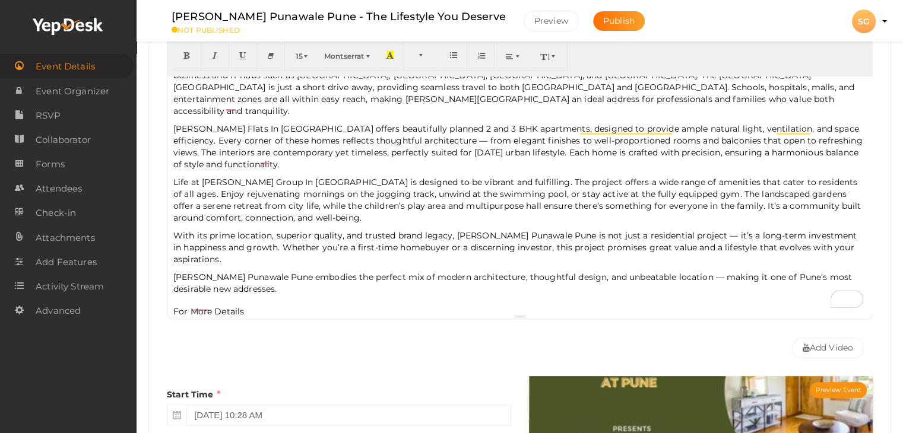
click at [290, 324] on p "Visit Us : [PERSON_NAME] In [GEOGRAPHIC_DATA] Pune" at bounding box center [519, 330] width 693 height 12
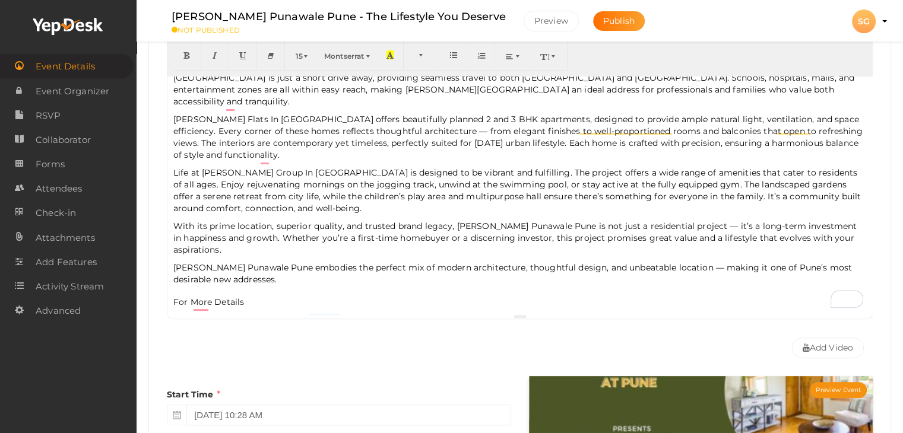
scroll to position [76, 0]
drag, startPoint x: 325, startPoint y: 305, endPoint x: 211, endPoint y: 302, distance: 114.0
click at [211, 302] on div "[PERSON_NAME] Punawale is an upcoming residential project developed by [PERSON_…" at bounding box center [519, 195] width 705 height 237
click at [185, 58] on icon "button" at bounding box center [186, 54] width 7 height 9
click at [211, 315] on b "[PERSON_NAME] In Punawale Pune" at bounding box center [293, 320] width 167 height 11
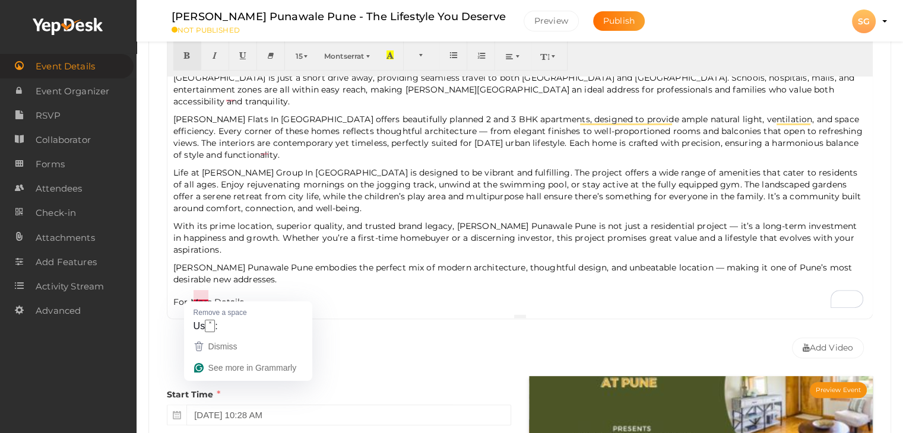
click at [207, 287] on div "[PERSON_NAME] Punawale is an upcoming residential project developed by [PERSON_…" at bounding box center [519, 195] width 705 height 237
drag, startPoint x: 210, startPoint y: 291, endPoint x: 177, endPoint y: 277, distance: 36.2
click at [176, 277] on div "[PERSON_NAME] Punawale is an upcoming residential project developed by [PERSON_…" at bounding box center [519, 195] width 705 height 237
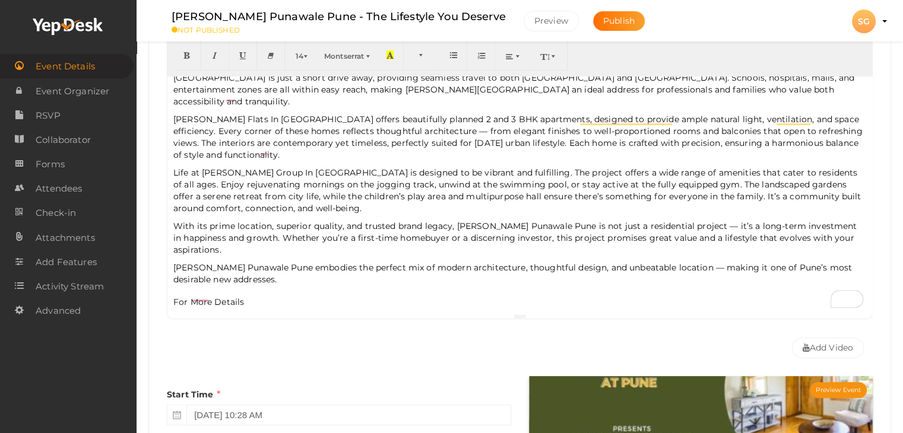
click at [256, 278] on p "[PERSON_NAME] Punawale Pune embodies the perfect mix of modern architecture, th…" at bounding box center [519, 285] width 693 height 46
click at [161, 28] on button "See rewrite suggestions" at bounding box center [156, 15] width 9 height 28
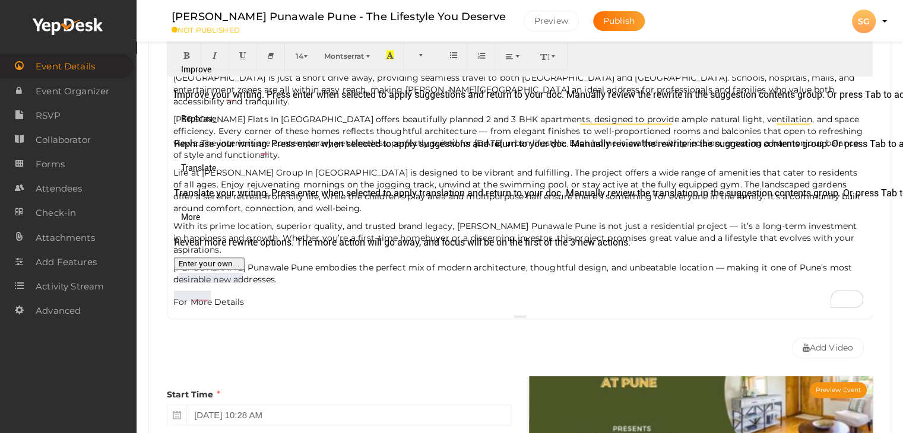
click at [176, 274] on p "[PERSON_NAME] Punawale Pune embodies the perfect mix of modern architecture, th…" at bounding box center [519, 285] width 693 height 46
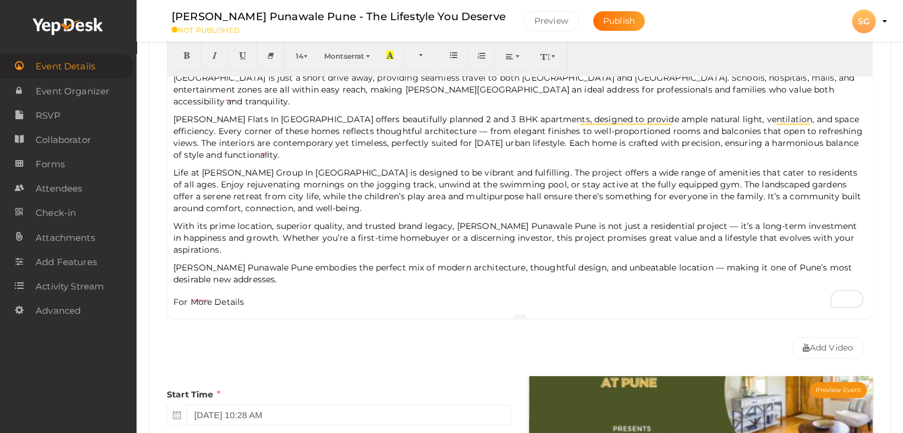
click at [211, 315] on b "[PERSON_NAME] In Punawale Pune" at bounding box center [293, 320] width 167 height 11
drag, startPoint x: 208, startPoint y: 294, endPoint x: 173, endPoint y: 278, distance: 38.3
click at [173, 278] on div "[PERSON_NAME] Punawale is an upcoming residential project developed by [PERSON_…" at bounding box center [519, 195] width 705 height 237
click at [183, 52] on icon "button" at bounding box center [186, 54] width 7 height 9
click at [335, 282] on p "[PERSON_NAME] Punawale Pune embodies the perfect mix of modern architecture, th…" at bounding box center [519, 285] width 693 height 46
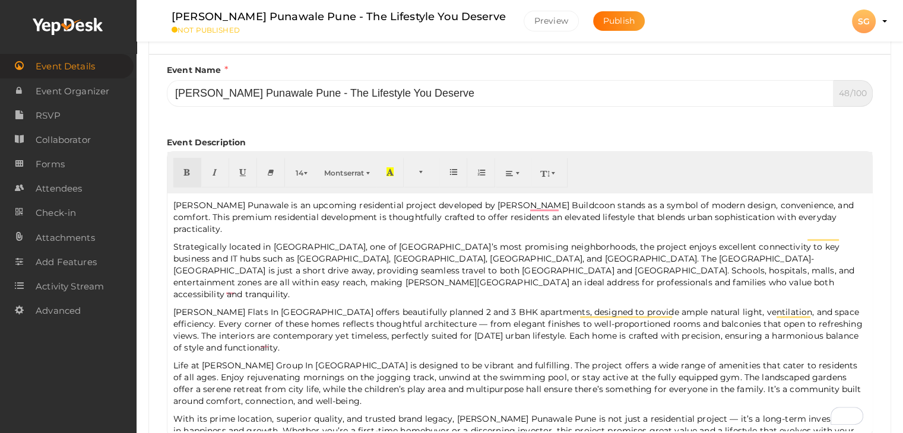
scroll to position [195, 0]
click at [480, 243] on span "Strategically located in [GEOGRAPHIC_DATA], one of [GEOGRAPHIC_DATA]’s most pro…" at bounding box center [513, 272] width 681 height 58
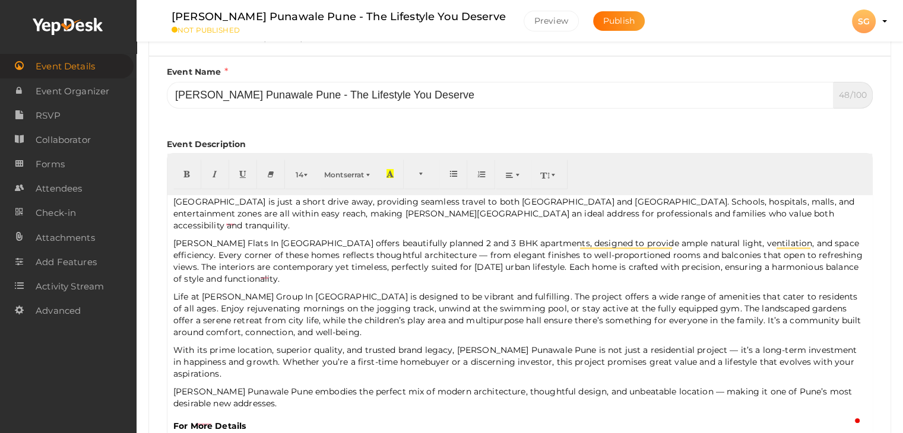
scroll to position [76, 0]
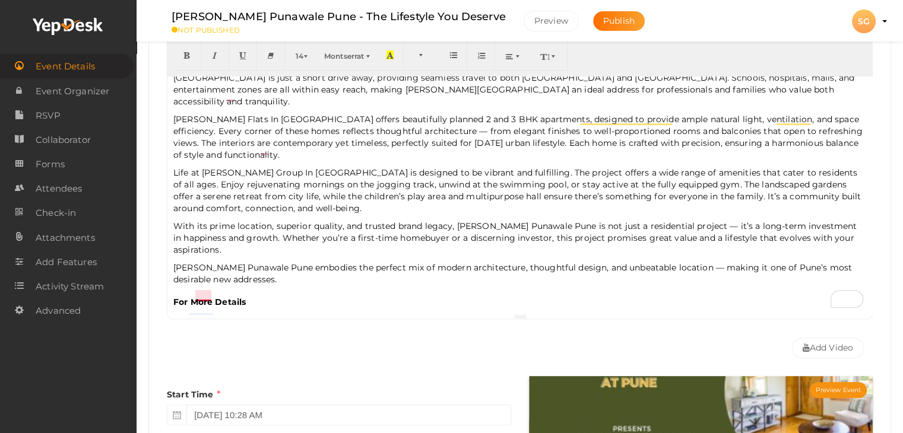
drag, startPoint x: 213, startPoint y: 293, endPoint x: 189, endPoint y: 287, distance: 24.6
click at [189, 287] on div "[PERSON_NAME] Punawale is an upcoming residential project developed by [PERSON_…" at bounding box center [519, 195] width 705 height 237
drag, startPoint x: 335, startPoint y: 290, endPoint x: 167, endPoint y: 271, distance: 169.7
click at [167, 271] on div "[PERSON_NAME] Punawale is an upcoming residential project developed by [PERSON_…" at bounding box center [519, 195] width 705 height 237
copy div "For More Details Visit Us : [PERSON_NAME] In [GEOGRAPHIC_DATA] Pune"
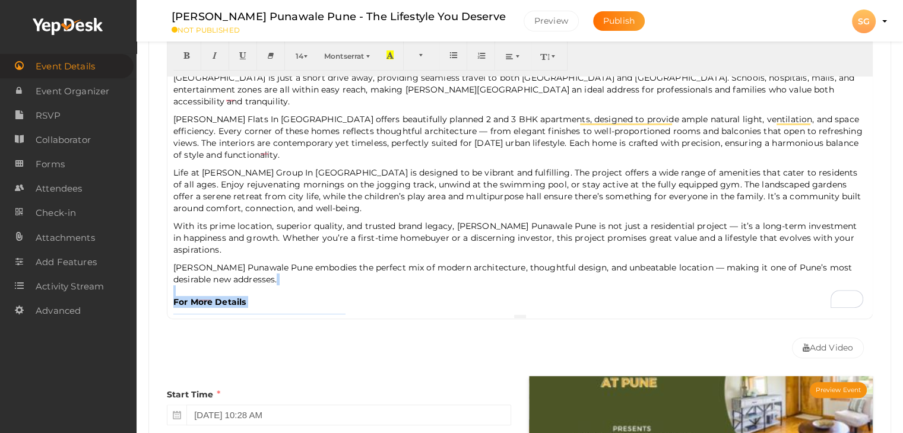
click at [375, 280] on p "[PERSON_NAME] Punawale Pune embodies the perfect mix of modern architecture, th…" at bounding box center [519, 285] width 693 height 46
